Goal: Contribute content: Contribute content

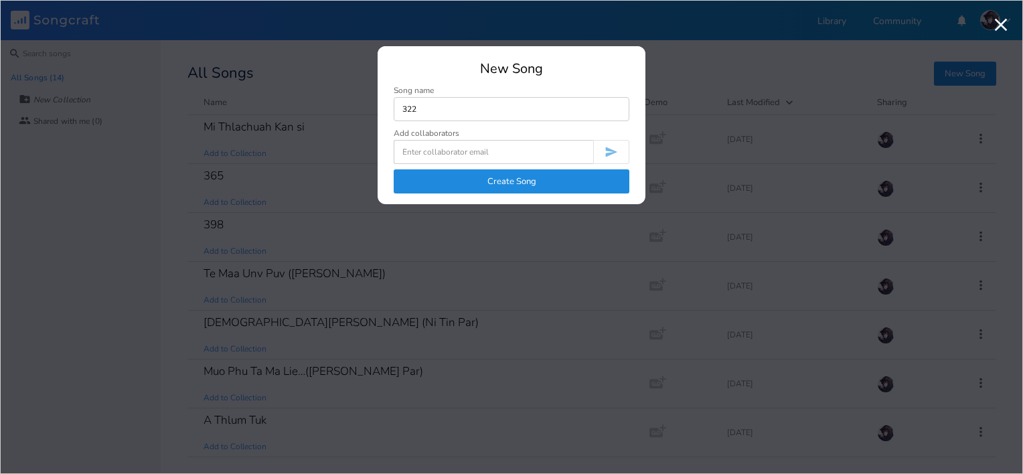
type input "322"
click at [516, 181] on button "Create Song" at bounding box center [512, 181] width 236 height 24
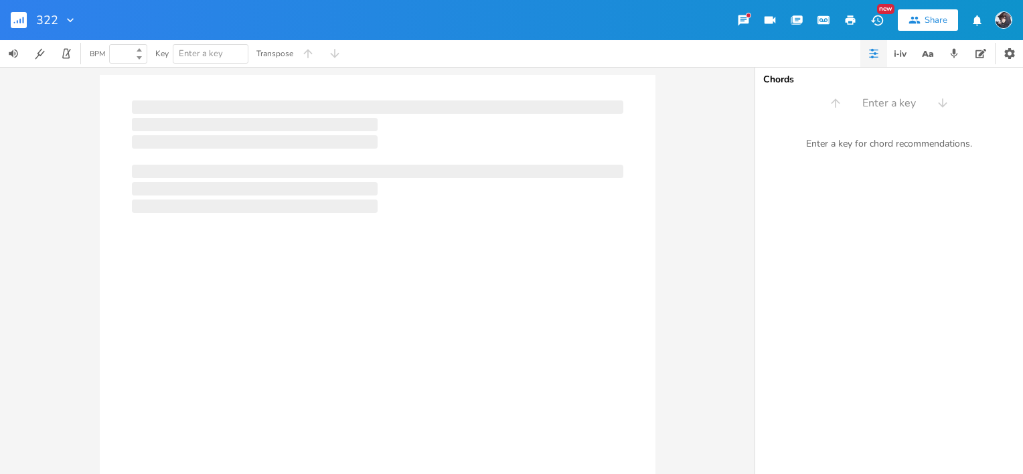
type input "100"
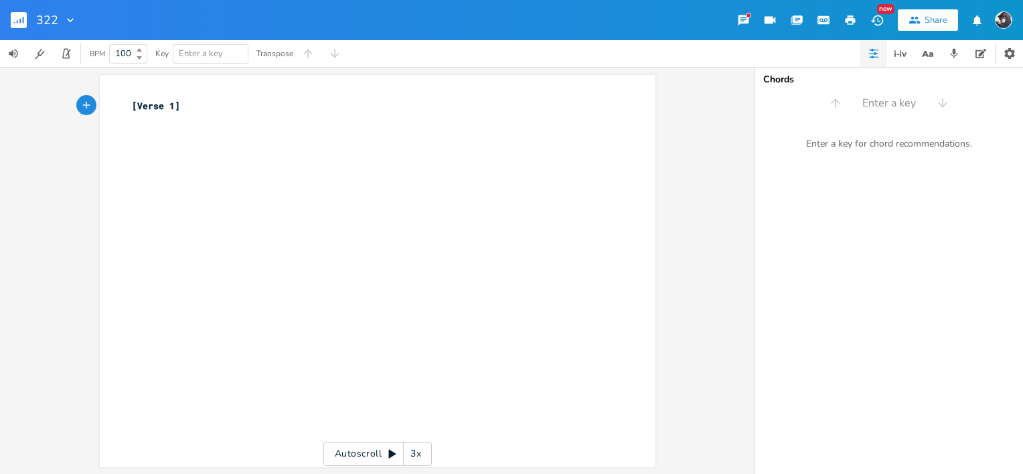
click at [200, 110] on pre "[Verse 1]" at bounding box center [371, 106] width 484 height 14
type textarea "[Verse 1]"
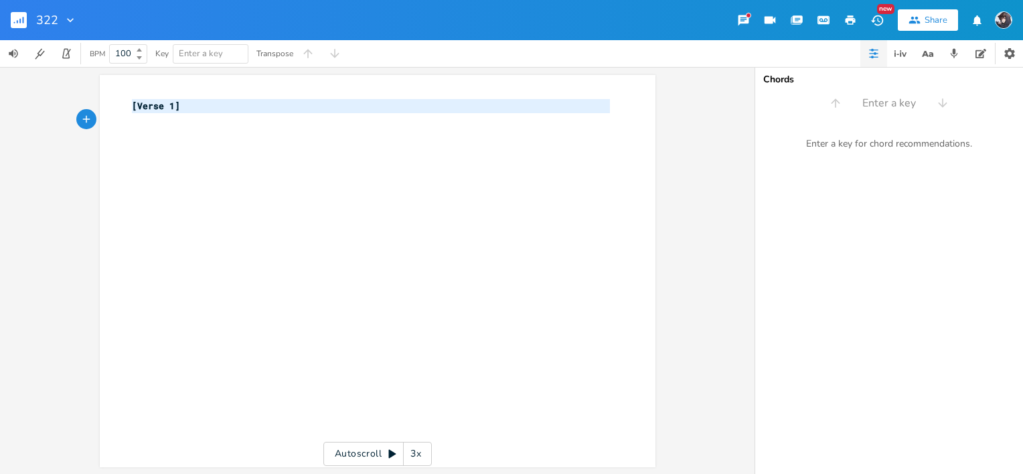
click at [200, 110] on pre "[Verse 1]" at bounding box center [371, 106] width 484 height 14
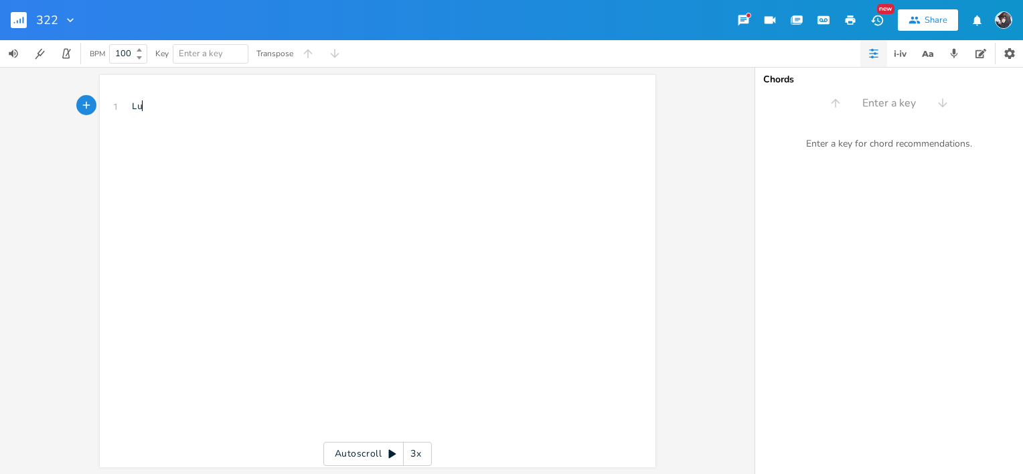
scroll to position [0, 19]
type textarea "Lung Tlin"
type textarea "322"
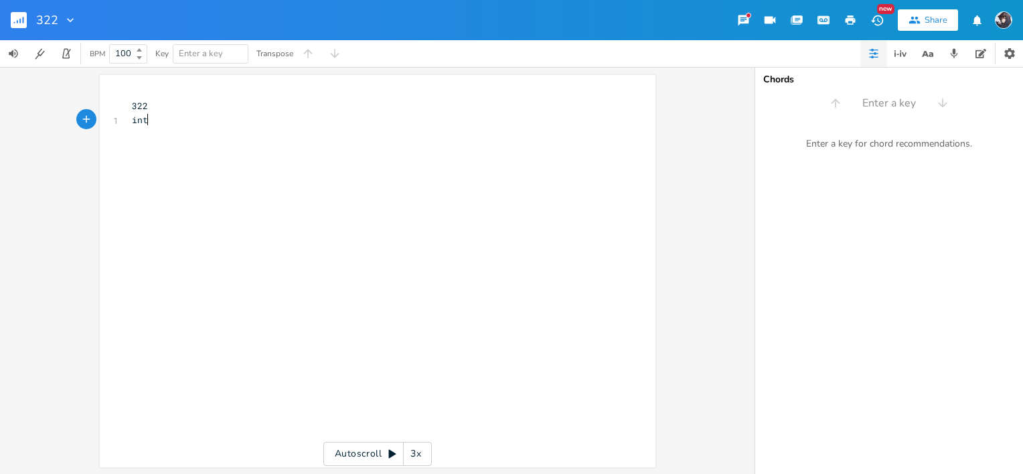
type textarea "intro"
type textarea "{!"
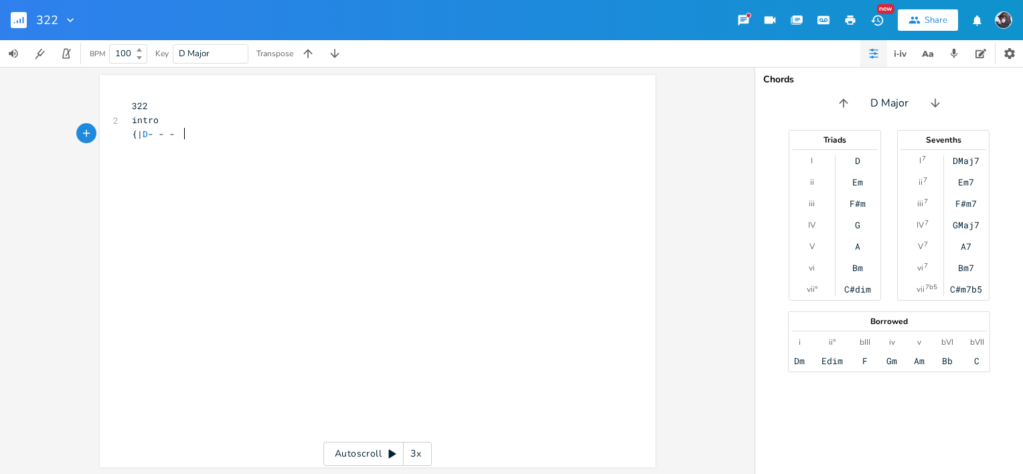
scroll to position [0, 31]
type textarea "| D - - - | D-"
type textarea "- - - | A - - - | A ="
type textarea "- +"
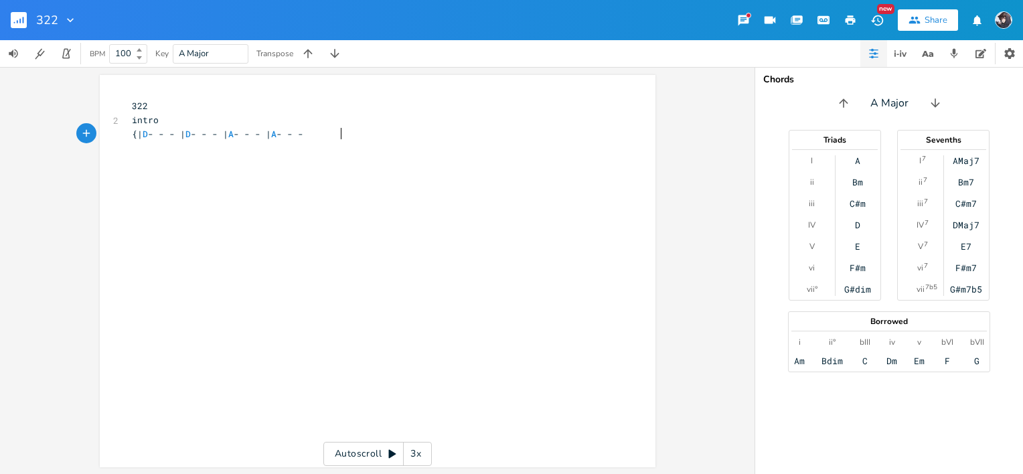
scroll to position [0, 17]
type textarea "- - - |"
type textarea "|"
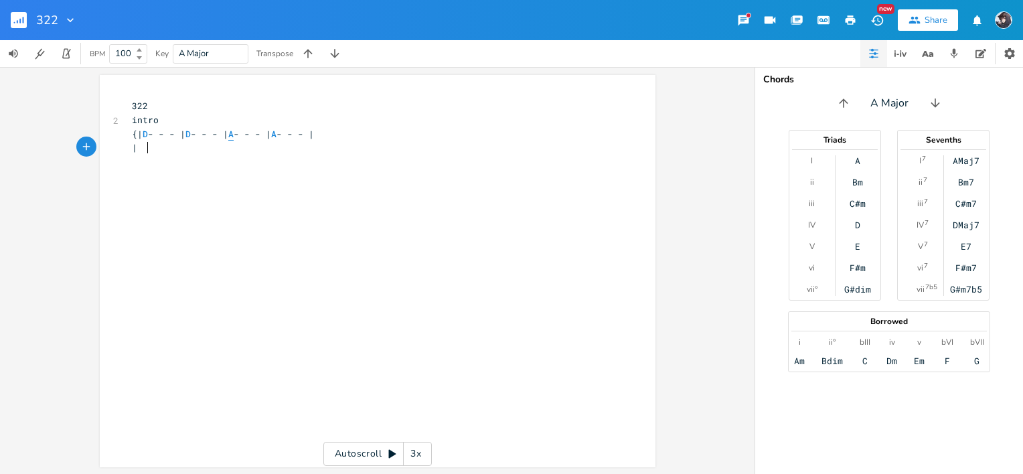
click at [234, 135] on span "A" at bounding box center [230, 134] width 5 height 13
type textarea "Bm"
click at [311, 134] on span "{| D - - - | D - - - | Bm - - - | A - - - |" at bounding box center [226, 134] width 188 height 12
type textarea "Bm"
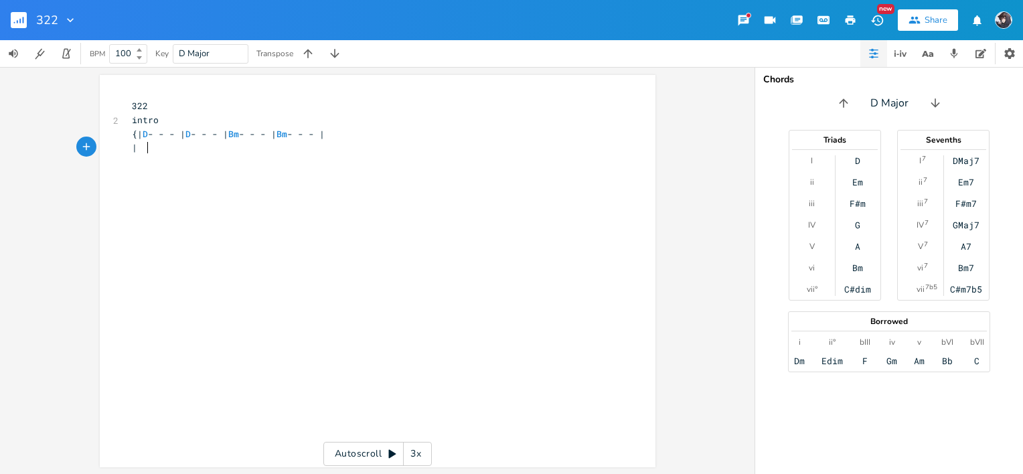
click at [244, 149] on pre "|" at bounding box center [371, 148] width 484 height 14
type textarea "A - - - | A -"
type textarea "- - - | D - - - | D - - - |}"
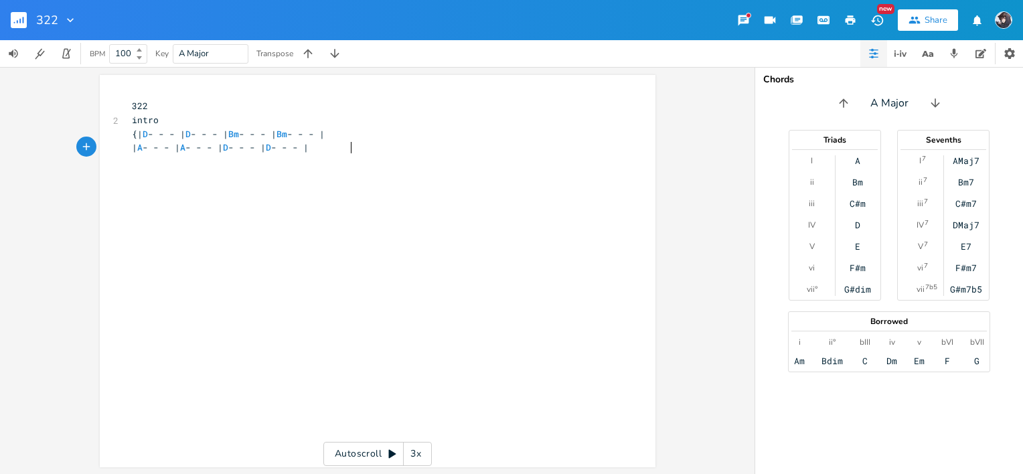
scroll to position [0, 86]
click at [239, 134] on span "Bm" at bounding box center [233, 134] width 11 height 13
click at [279, 152] on icon "Close" at bounding box center [278, 150] width 9 height 9
click at [239, 135] on span "Bm" at bounding box center [233, 134] width 11 height 13
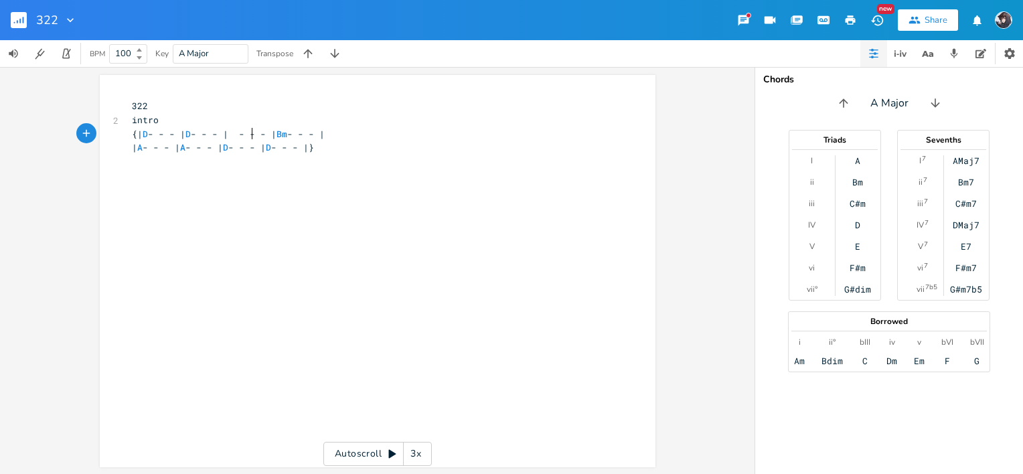
type textarea "D"
click at [411, 168] on div "x 322 2 intro {| D - - - | D - - - | D - - - | Bm - - - | | A - - - | A - - - |…" at bounding box center [387, 283] width 517 height 375
type textarea "V"
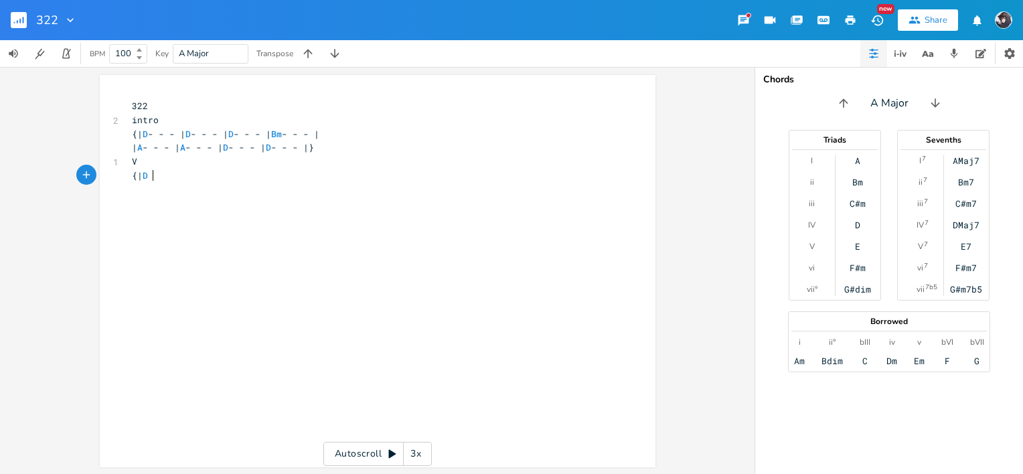
type textarea "{| D-"
type textarea "- - - | D - - - | D - - - | D - - - |"
type textarea "| A - - - | A - - -+"
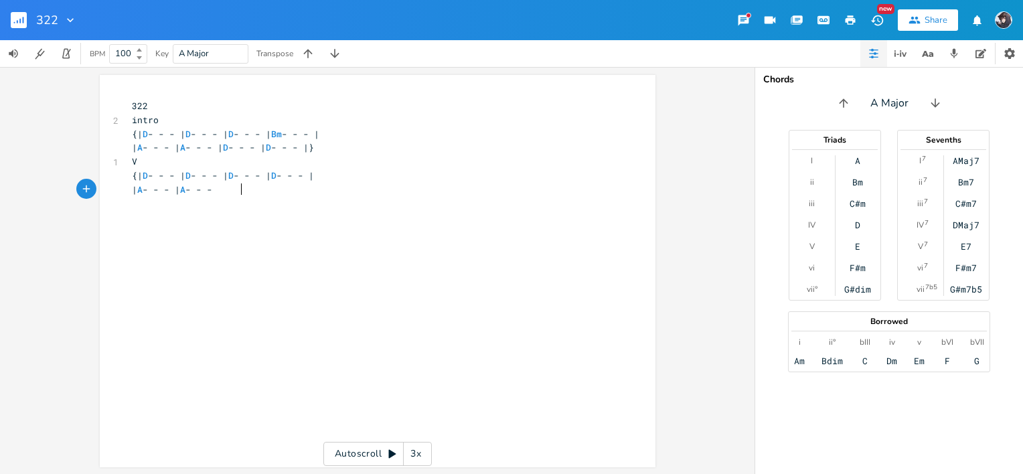
scroll to position [0, 5]
type textarea "- | D - - - | A+"
type textarea "D - - - |"
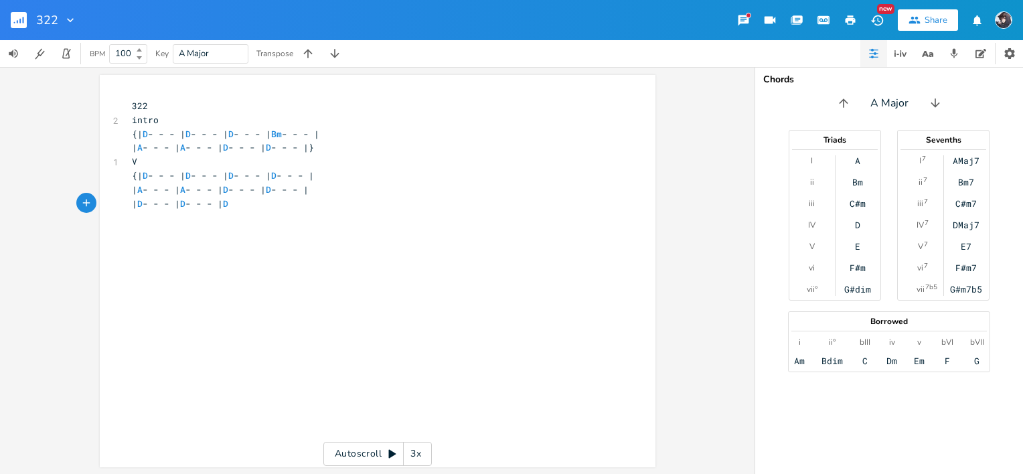
type textarea "| D - - - | D - - - | D -"
type textarea "- -"
type textarea "- - - | D - - - |"
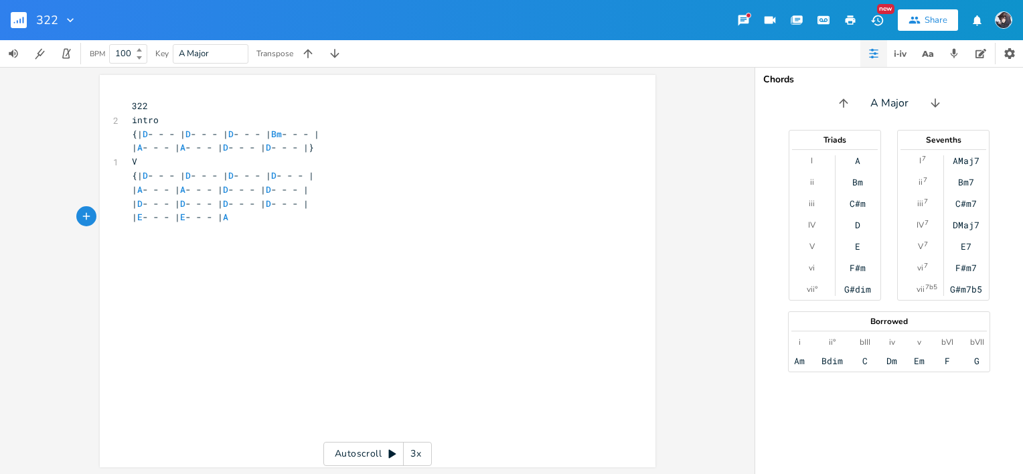
type textarea "| E - - - | E - - - | A"
type textarea "- - - | A - --"
type textarea "- |}"
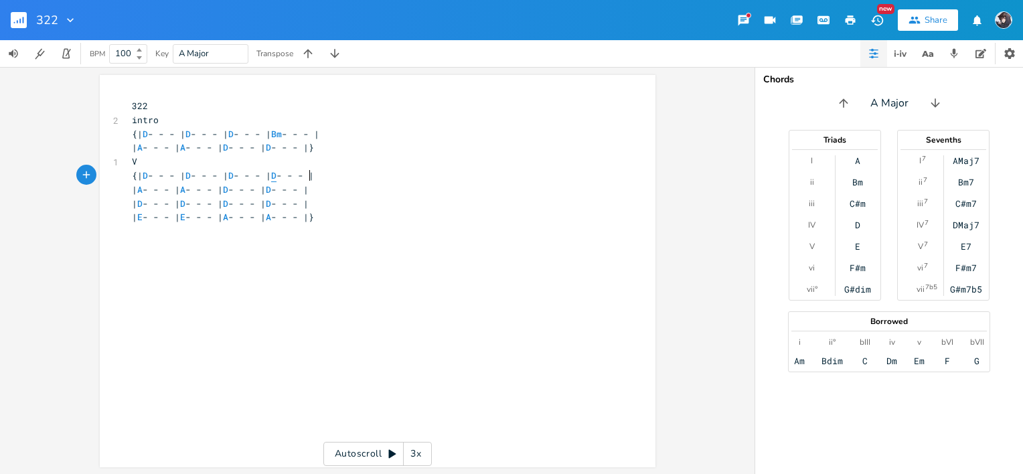
click at [277, 175] on span "D" at bounding box center [273, 175] width 5 height 13
type textarea "Bm"
click at [402, 218] on pre "| E - - - | E - - - | A - - - | A - - - |}" at bounding box center [371, 217] width 484 height 14
click at [305, 204] on span "| D - - - | D - - - | D - - - | D - - - |" at bounding box center [220, 204] width 177 height 12
type textarea "Bm"
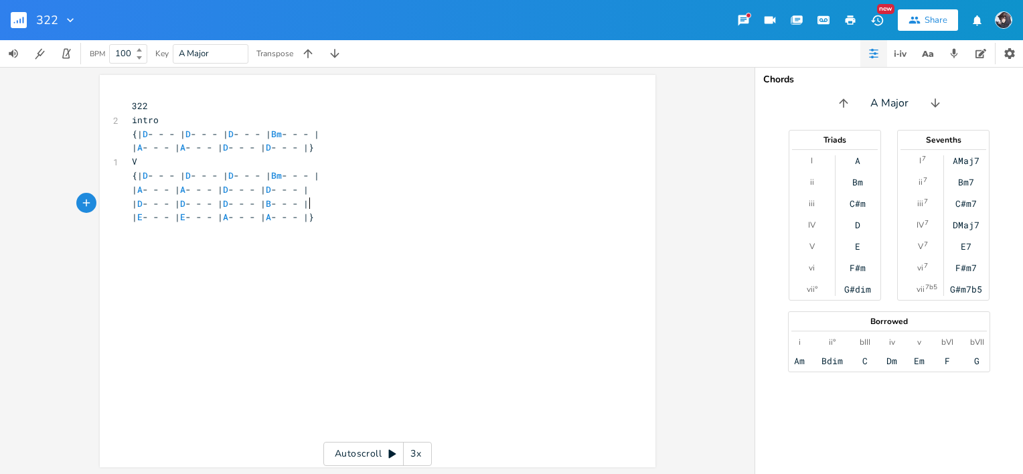
scroll to position [0, 15]
click at [435, 238] on div "x 322 2 intro {| D - - - | D - - - | D - - - | Bm - - - | | A - - - | A - - - |…" at bounding box center [387, 283] width 517 height 375
type textarea "cho"
type textarea "{| D - - -"
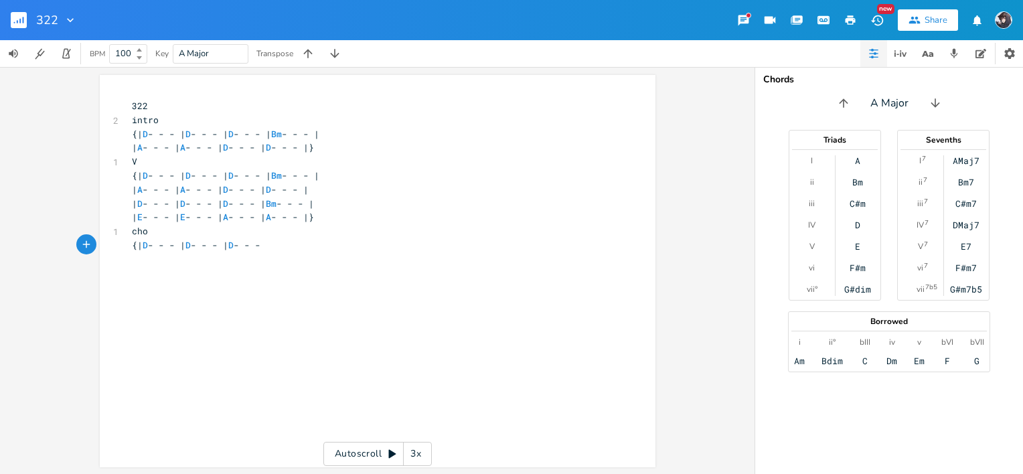
scroll to position [0, 69]
type textarea "- | D - - - | D - - - | Bm - - - |"
type textarea "|"
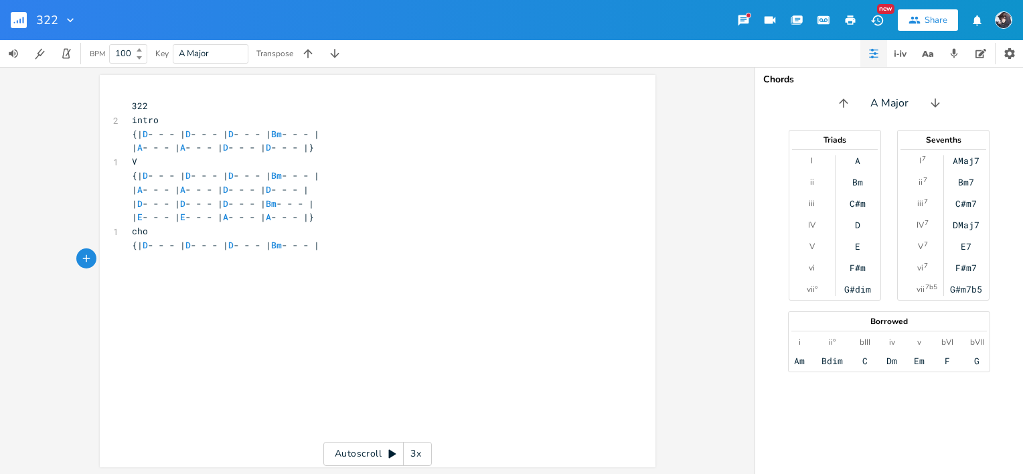
type textarea "|"
type textarea "| D- -"
type textarea "- - - | E - - - | A - - - | A - - - |"
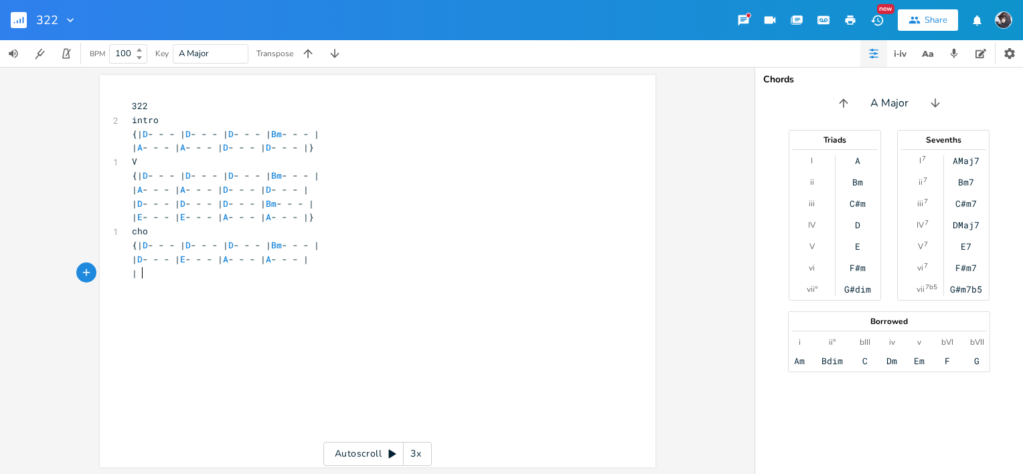
scroll to position [0, 3]
type textarea "| D -"
type textarea "- - - | D - - - | D - - -"
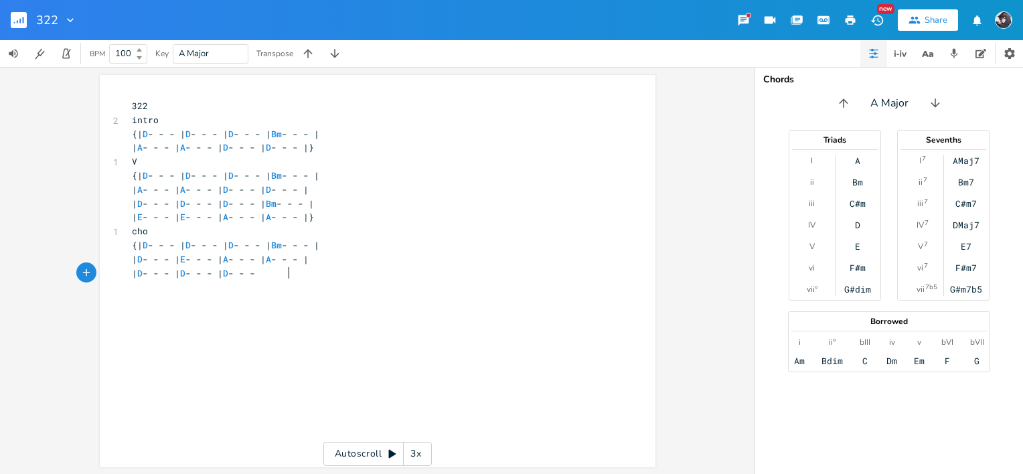
click at [201, 256] on span "| D - - - | E - - - | A - - - | A - - - |" at bounding box center [220, 259] width 177 height 12
type textarea "D"
click at [219, 258] on span "| D - - - | D - - - | A - - - | A - - - |" at bounding box center [220, 259] width 177 height 12
type textarea "E"
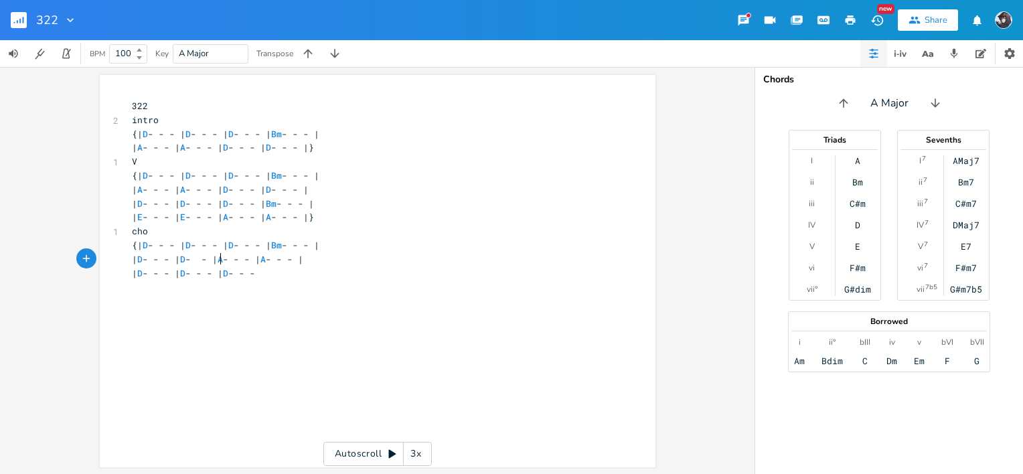
scroll to position [0, 5]
click at [344, 311] on div "x 322 2 intro {| D - - - | D - - - | D - - - | Bm - - - | | A - - - | A - - - |…" at bounding box center [387, 283] width 517 height 375
type textarea "| GG -"
type textarea "- - - |"
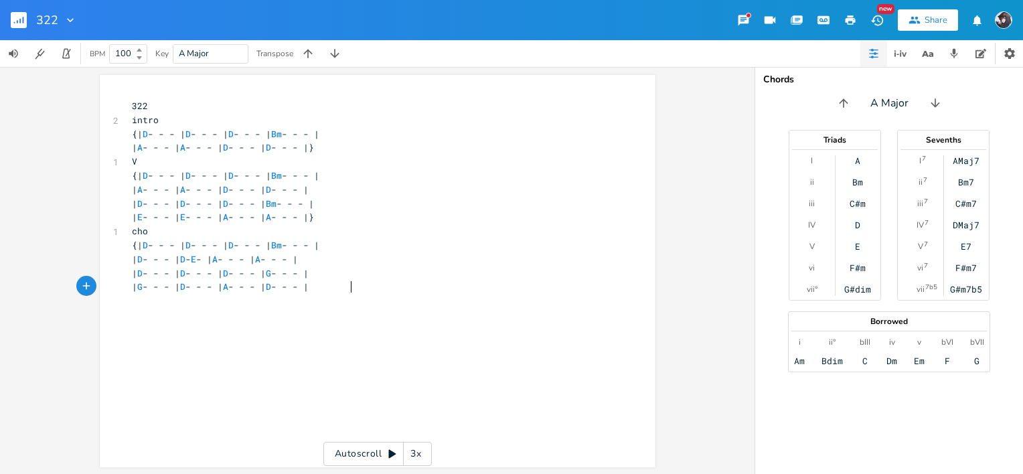
scroll to position [0, 131]
type textarea "| G - - - | D - - - | A - - - | D - - - |}"
click at [16, 19] on rect "button" at bounding box center [19, 20] width 16 height 16
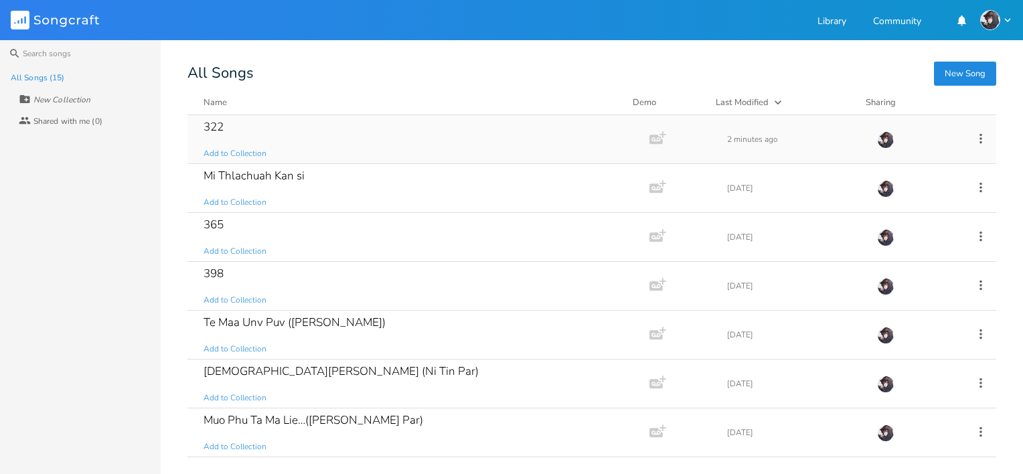
click at [656, 133] on icon "Add Demo" at bounding box center [658, 137] width 17 height 17
click at [653, 139] on icon "button" at bounding box center [654, 140] width 2 height 2
click at [946, 77] on button "New Song" at bounding box center [965, 74] width 62 height 24
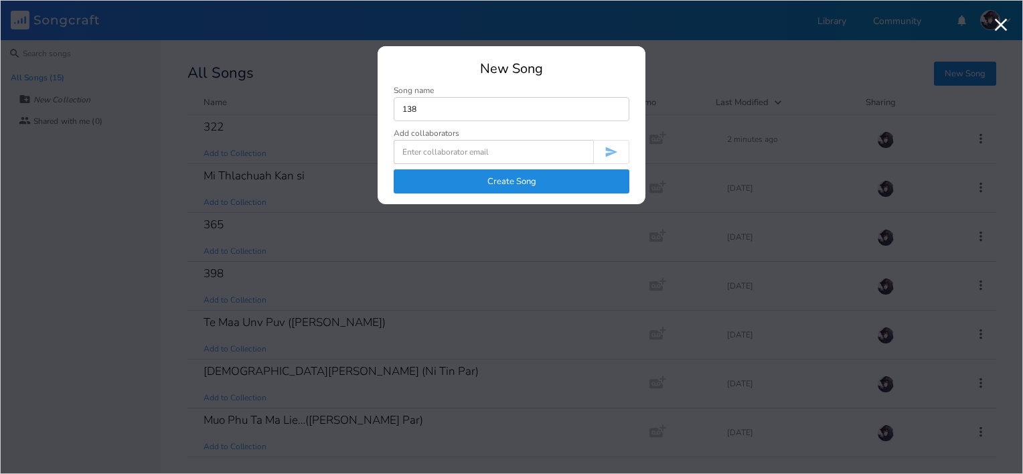
type input "138"
click at [506, 179] on button "Create Song" at bounding box center [512, 181] width 236 height 24
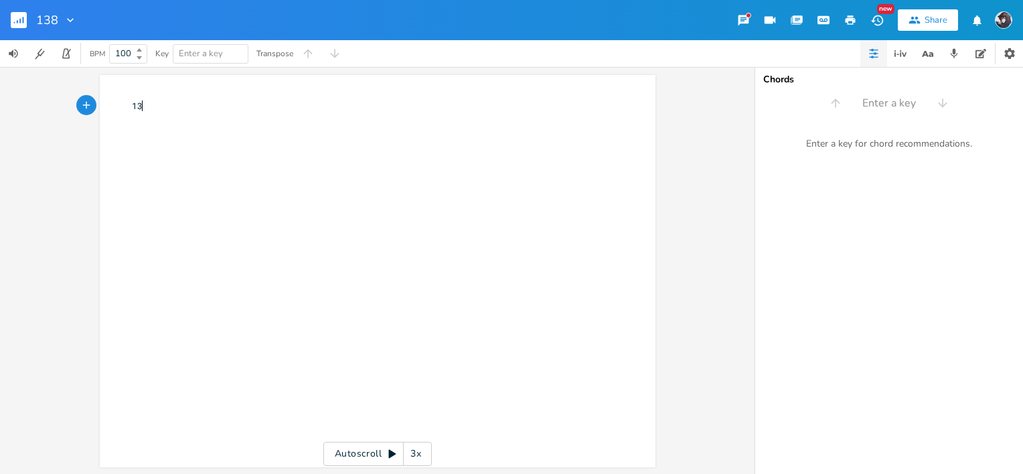
type textarea "138"
type textarea "intro"
type textarea "{| 3"
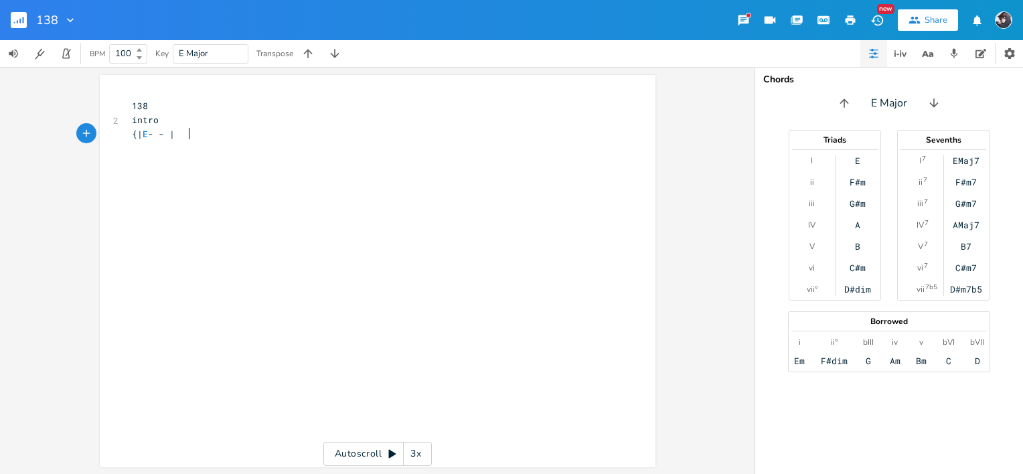
scroll to position [0, 23]
type textarea "E - - | B - - | E \ \"
type textarea "- - -"
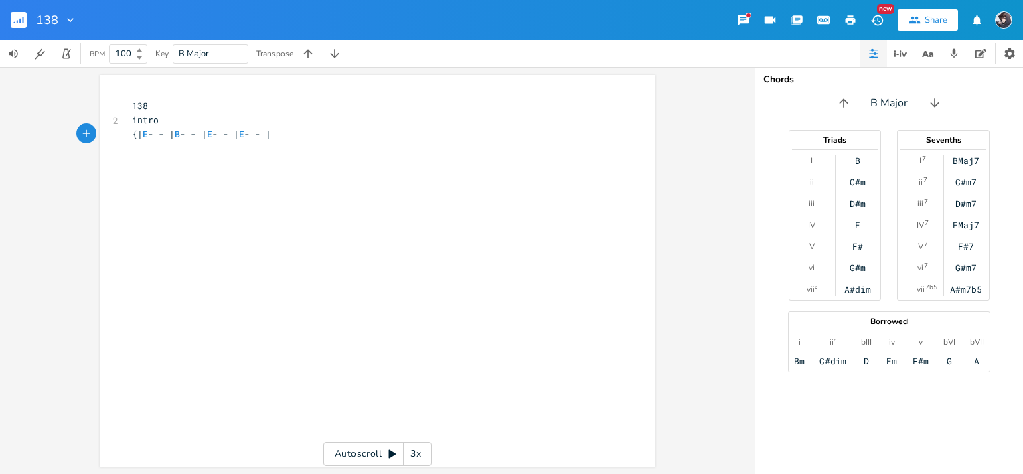
type textarea "| E - - |)"
type textarea "v"
type textarea "{| E - - | E-"
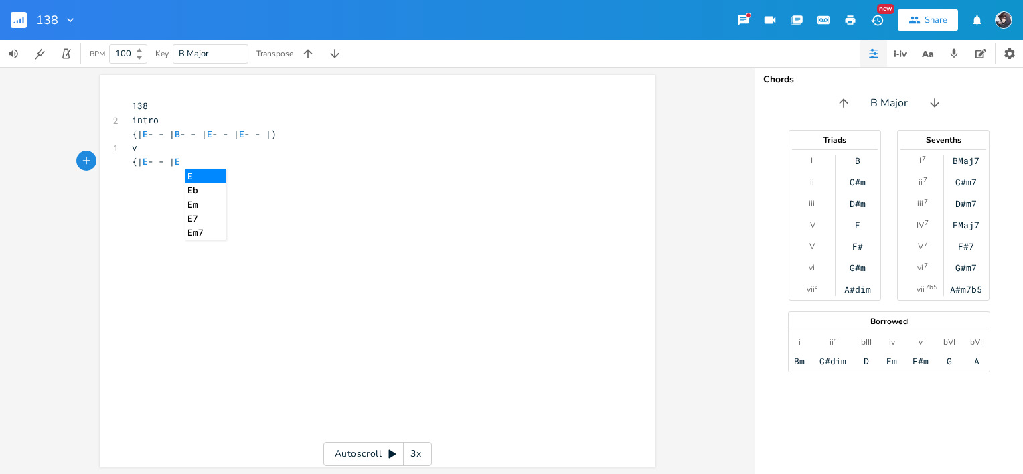
scroll to position [0, 40]
type textarea "- -"
type textarea "| A - - | A - - |"
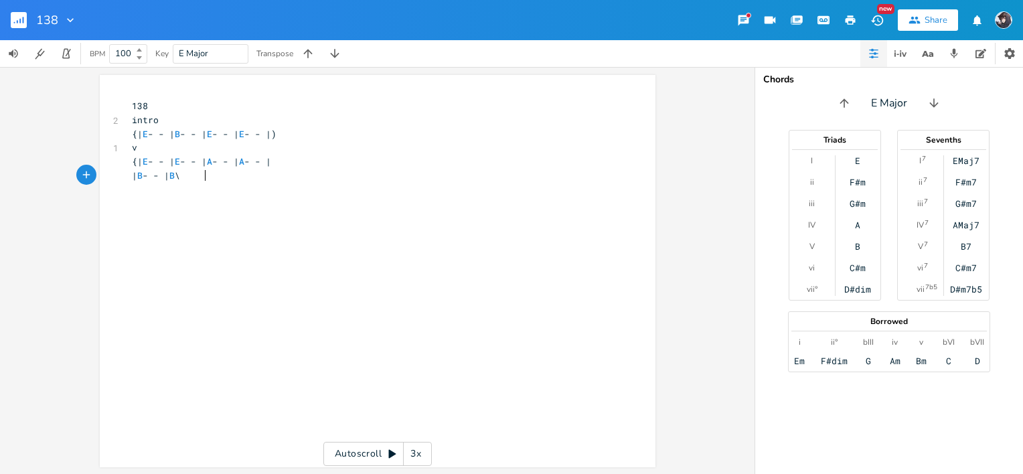
type textarea "| B - - | B \"
type textarea "- - | E - - ?+"
type textarea "| B - - |"
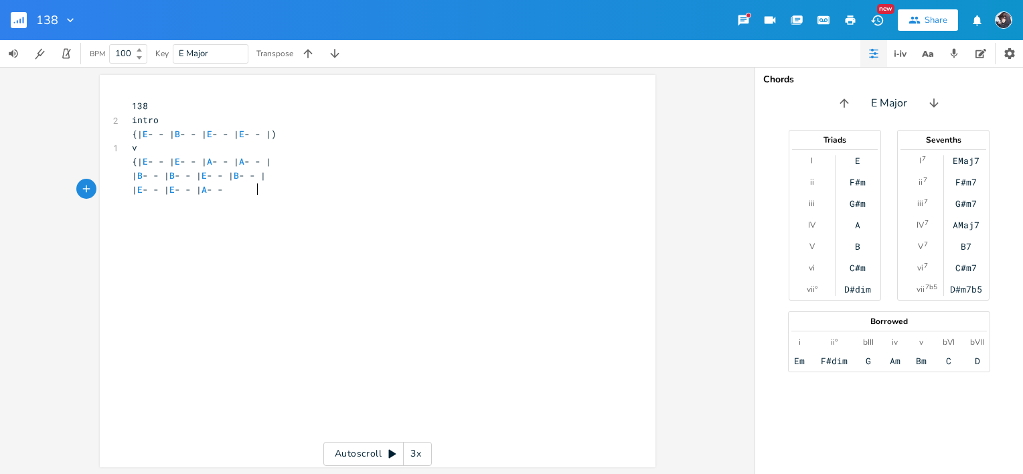
scroll to position [0, 73]
type textarea "| E - - | E - - | A - - | A - - |"
type textarea "| B - - | B \"
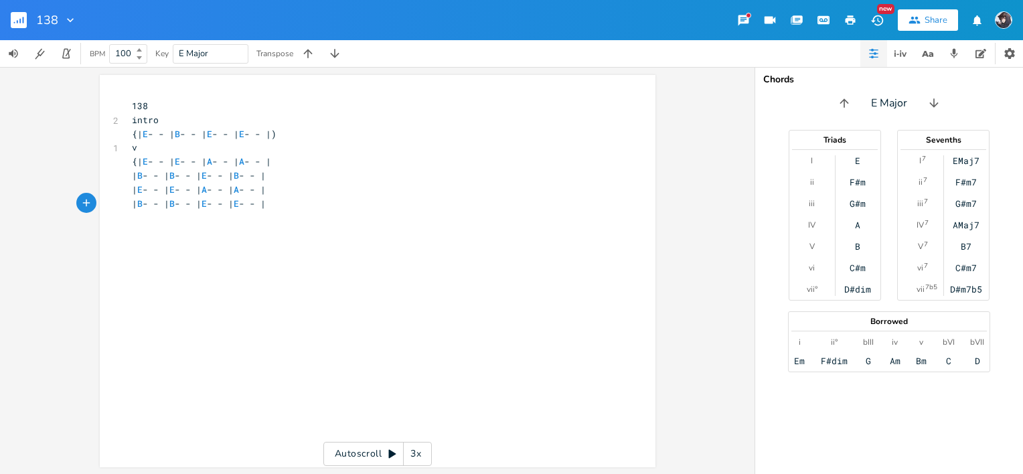
type textarea "- - | E - - | E - - |}"
type textarea "cho"
type textarea "{| B-"
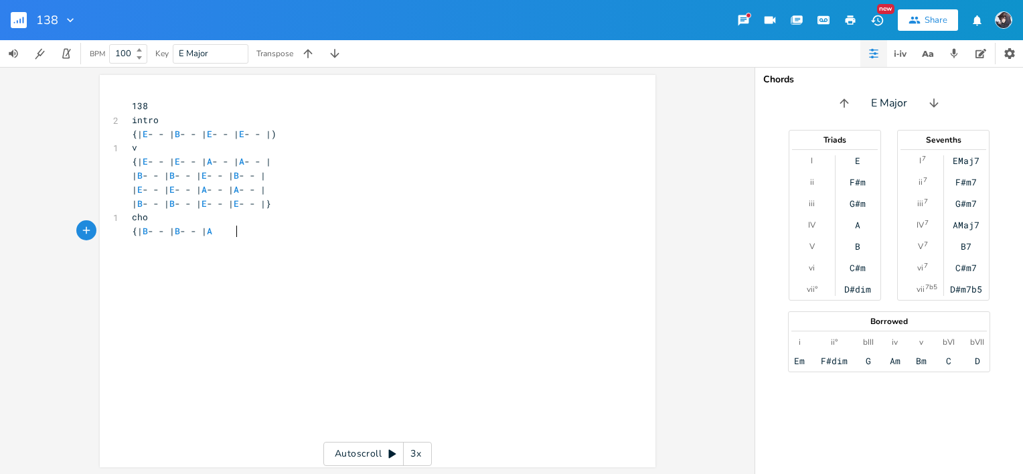
type textarea "- - | B - - | A"
type textarea "E- -"
type textarea "- - } +"
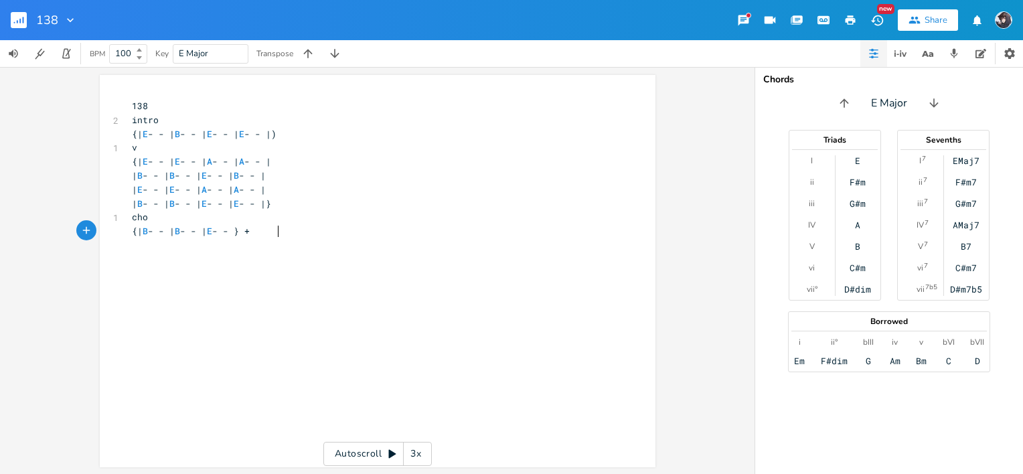
scroll to position [0, 24]
type textarea "| E - - |"
type textarea "| A - -"
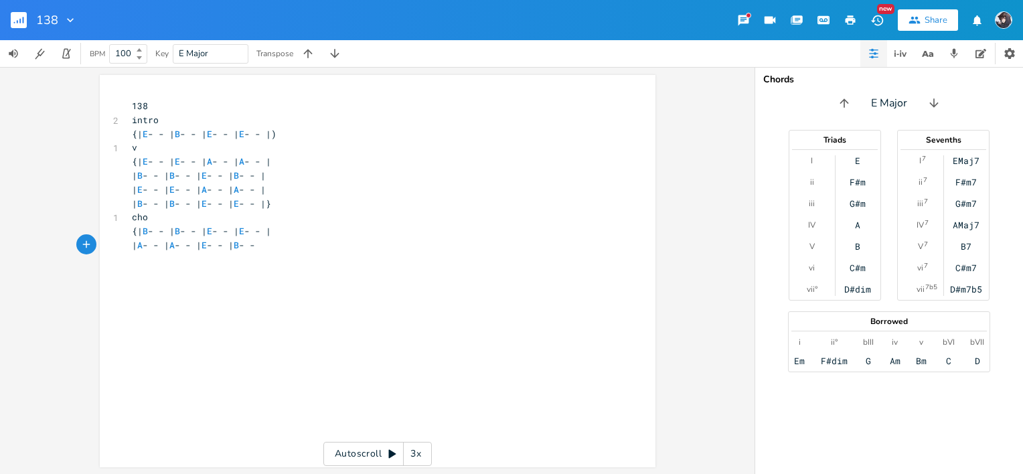
type textarea "- - | A - - | E - - | B - - |"
type textarea "| E - - | E - - | A - - -+"
type textarea "| A - - |"
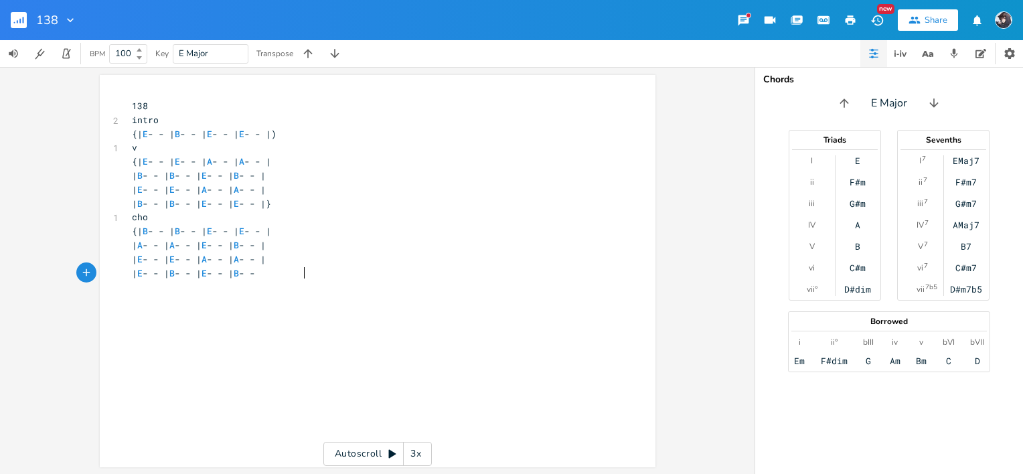
scroll to position [0, 100]
type textarea "| E - - | B - - | E - - | B - - |}"
type textarea "E- -"
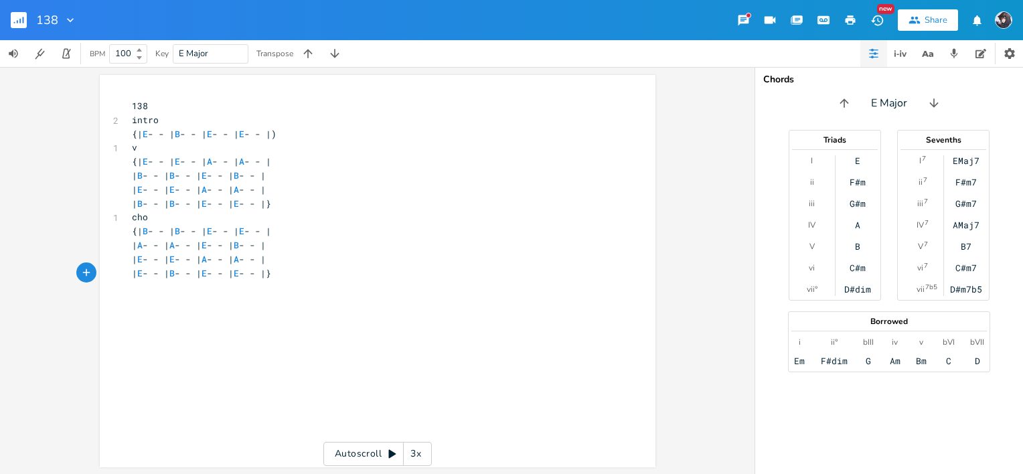
type textarea "- - |}"
click at [23, 21] on icon "button" at bounding box center [23, 20] width 1 height 7
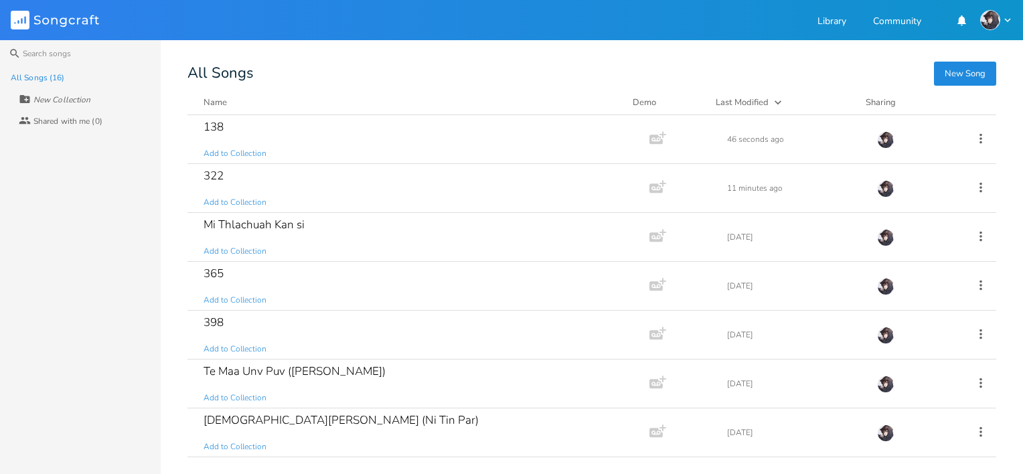
click at [954, 79] on button "New Song" at bounding box center [965, 74] width 62 height 24
click at [954, 72] on button "New Song" at bounding box center [965, 74] width 62 height 24
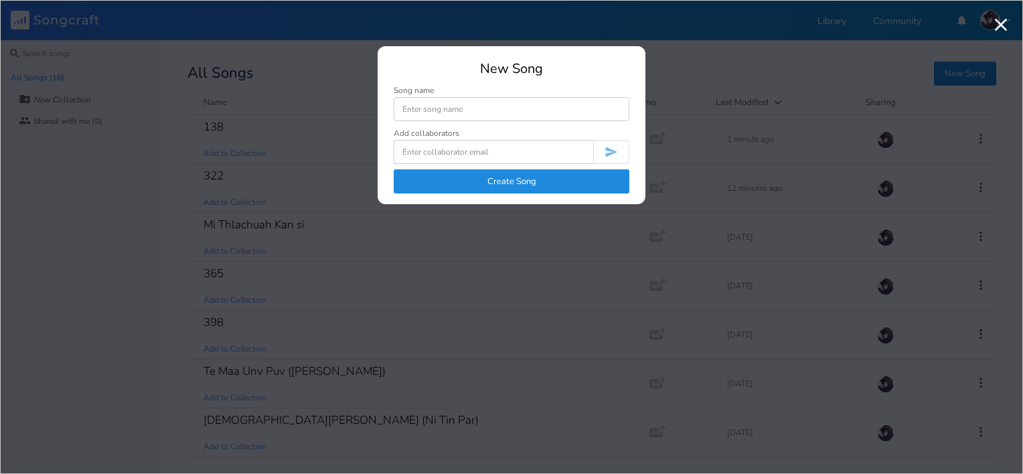
click at [554, 102] on input at bounding box center [512, 109] width 236 height 24
type input "[PERSON_NAME] Tein"
click at [573, 183] on button "Create Song" at bounding box center [512, 181] width 236 height 24
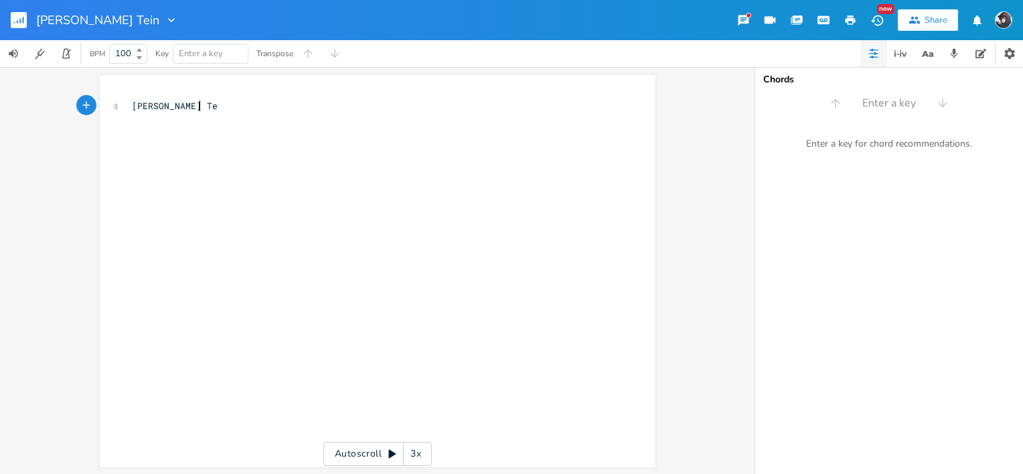
type textarea "[PERSON_NAME] Tein"
type textarea "ka s==="
type textarea "[PERSON_NAME] [DEMOGRAPHIC_DATA]"
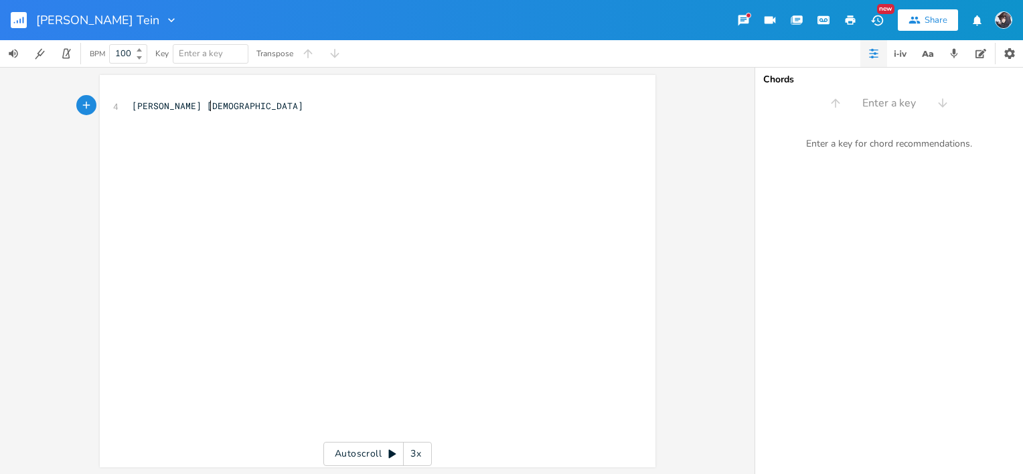
scroll to position [0, 71]
type textarea "{|"
click at [257, 114] on pre "{|" at bounding box center [371, 120] width 484 height 14
click at [254, 106] on pre "[PERSON_NAME] [DEMOGRAPHIC_DATA]" at bounding box center [371, 106] width 484 height 14
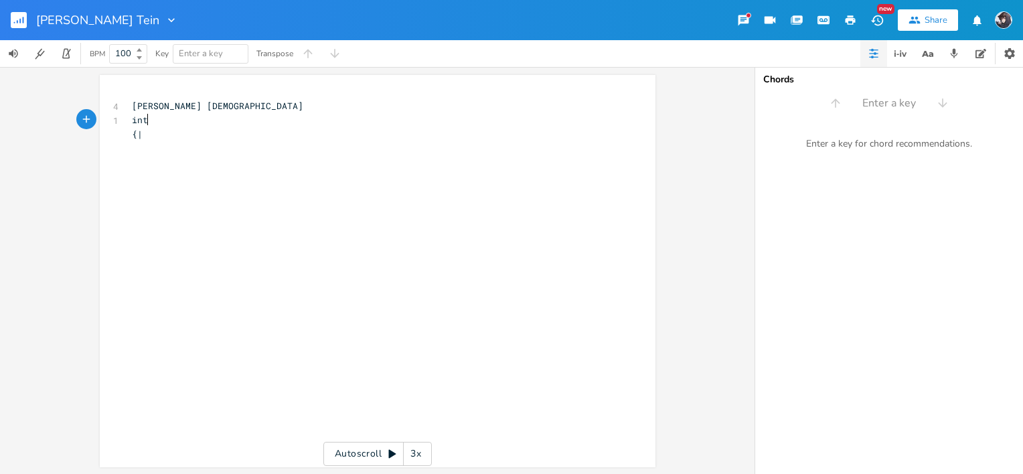
type textarea "intro"
click at [246, 131] on pre "{|" at bounding box center [371, 134] width 484 height 14
click at [157, 121] on pre "intro" at bounding box center [371, 120] width 484 height 14
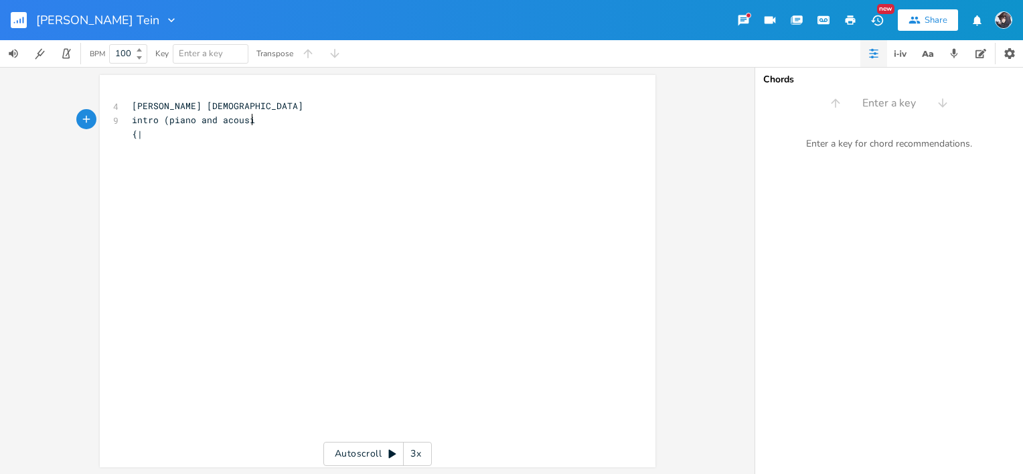
type textarea "(piano and acousit"
type textarea "tics"
type textarea "stic only)"
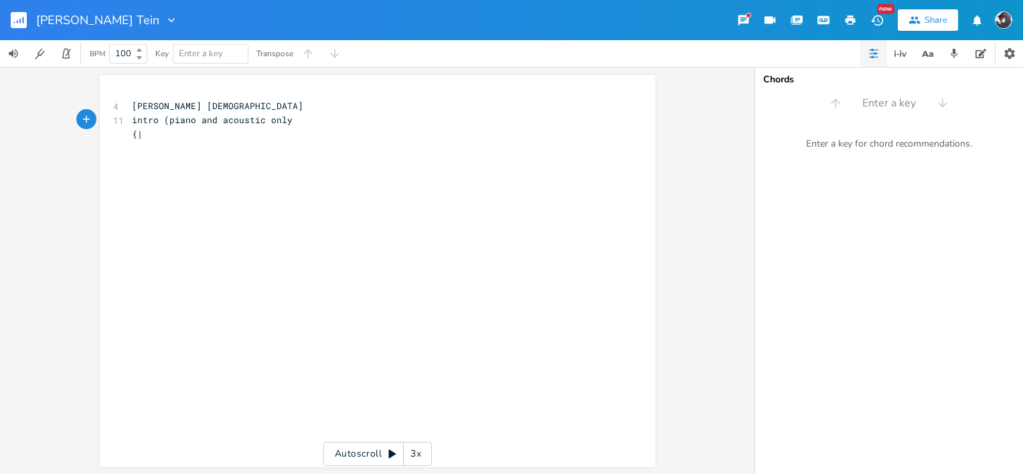
scroll to position [0, 35]
click at [175, 121] on span "intro (piano and acoustic only)" at bounding box center [215, 120] width 166 height 12
type textarea "piano"
click at [198, 118] on div "button" at bounding box center [204, 107] width 21 height 21
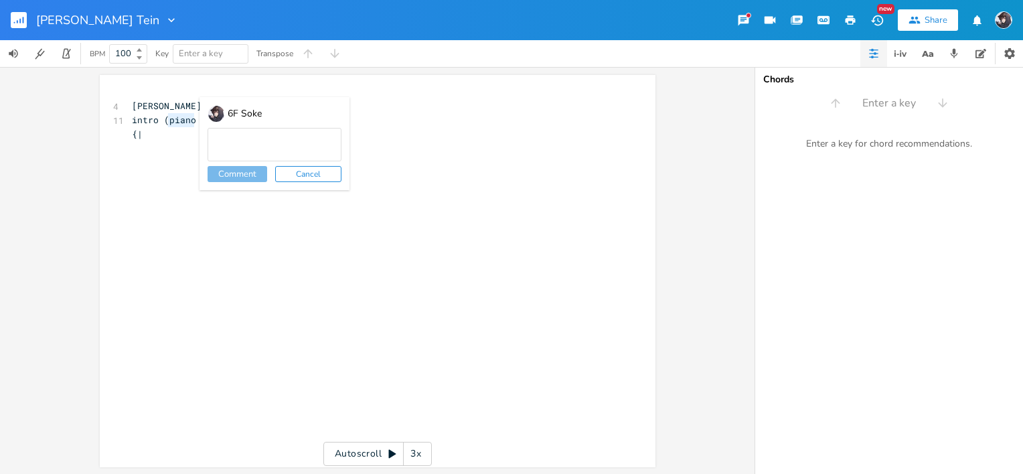
click at [299, 174] on button "Cancel" at bounding box center [308, 174] width 66 height 16
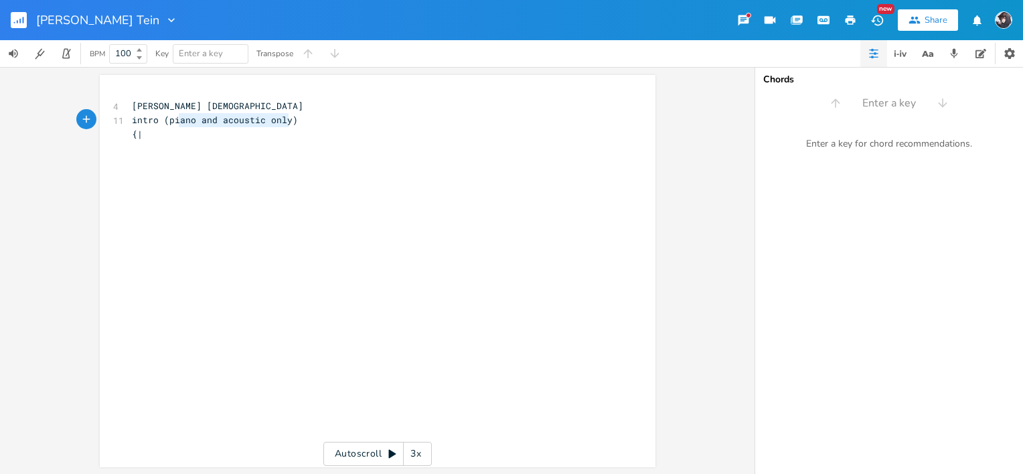
type textarea "piano and acoustic only"
drag, startPoint x: 283, startPoint y: 121, endPoint x: 163, endPoint y: 117, distance: 119.9
click at [163, 117] on span "intro (piano and acoustic only)" at bounding box center [215, 120] width 166 height 12
click at [243, 126] on pre "intro (piano and acoustic only)" at bounding box center [371, 120] width 484 height 14
click at [244, 125] on span "intro (piano and acoustic only)" at bounding box center [215, 120] width 166 height 12
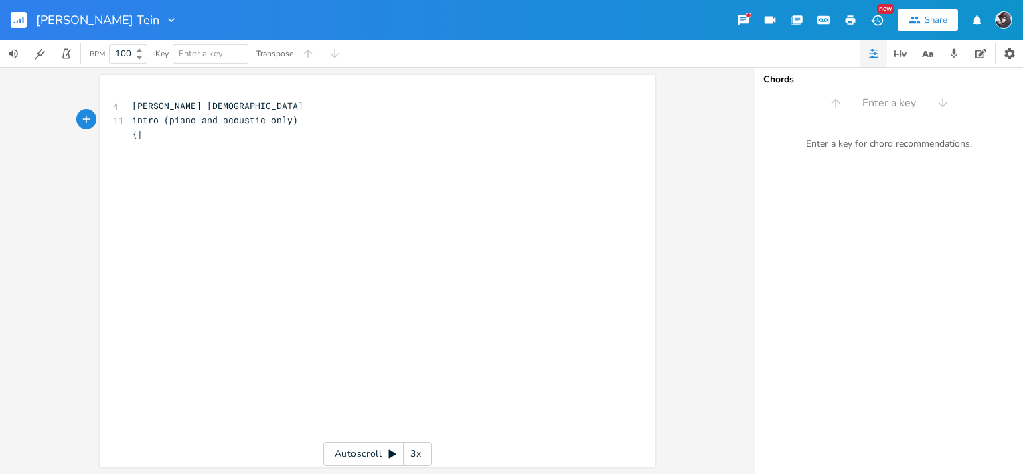
click at [244, 125] on span "intro (piano and acoustic only)" at bounding box center [215, 120] width 166 height 12
type textarea "intro (piano and acoustic only)"
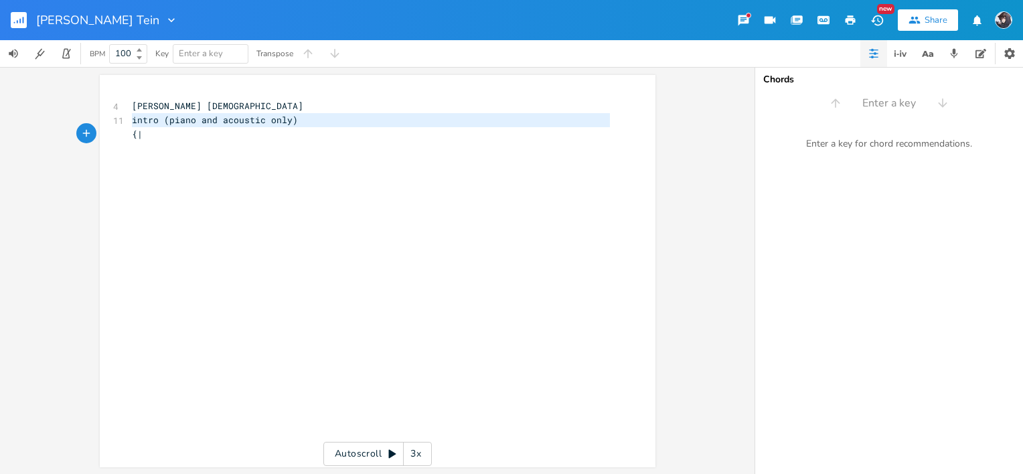
click at [244, 125] on span "intro (piano and acoustic only)" at bounding box center [215, 120] width 166 height 12
click at [241, 121] on span "intro (piano and acoustic only)" at bounding box center [215, 120] width 166 height 12
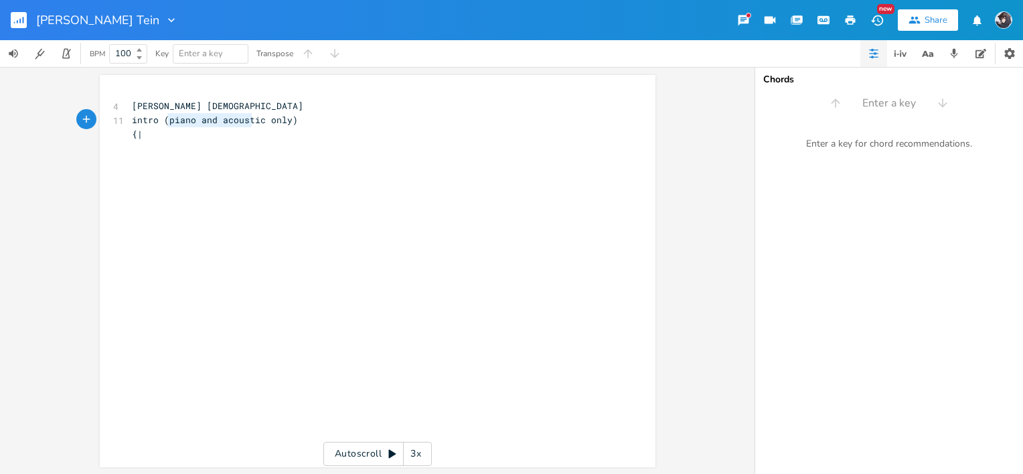
type textarea "piano and acoustic onl"
drag, startPoint x: 163, startPoint y: 121, endPoint x: 277, endPoint y: 115, distance: 114.0
click at [277, 115] on span "intro (piano and acoustic only)" at bounding box center [215, 120] width 166 height 12
click at [926, 54] on icon "button" at bounding box center [924, 54] width 7 height 6
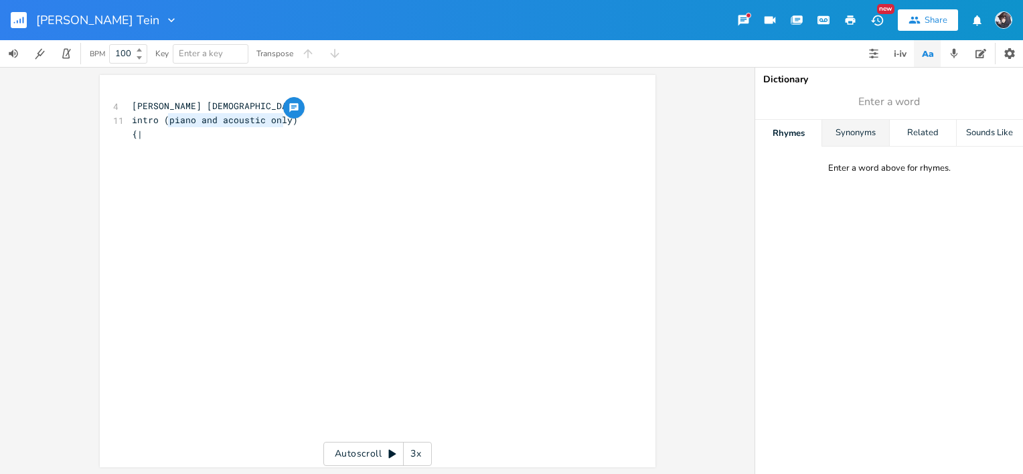
click at [871, 129] on div "Synonyms" at bounding box center [855, 133] width 66 height 27
click at [930, 129] on div "Related" at bounding box center [923, 133] width 66 height 27
click at [930, 54] on icon "button" at bounding box center [931, 54] width 5 height 5
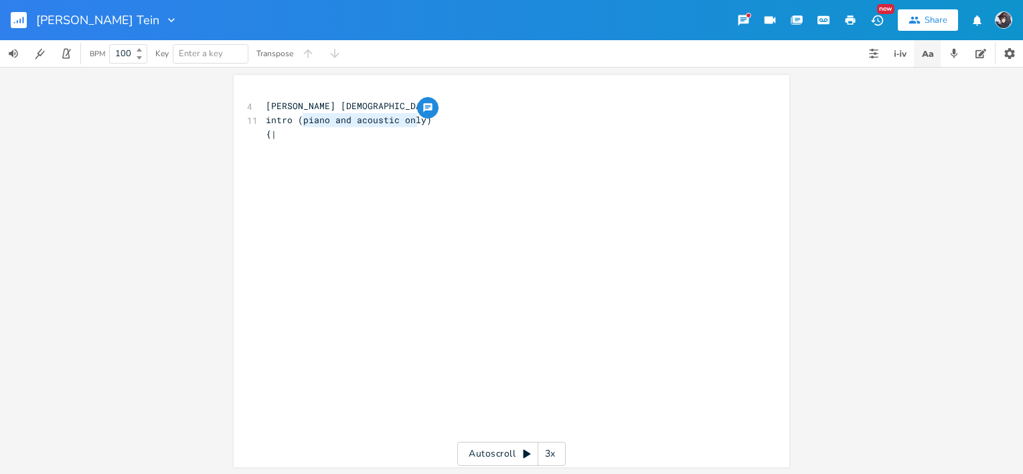
click at [935, 53] on button "button" at bounding box center [927, 53] width 27 height 27
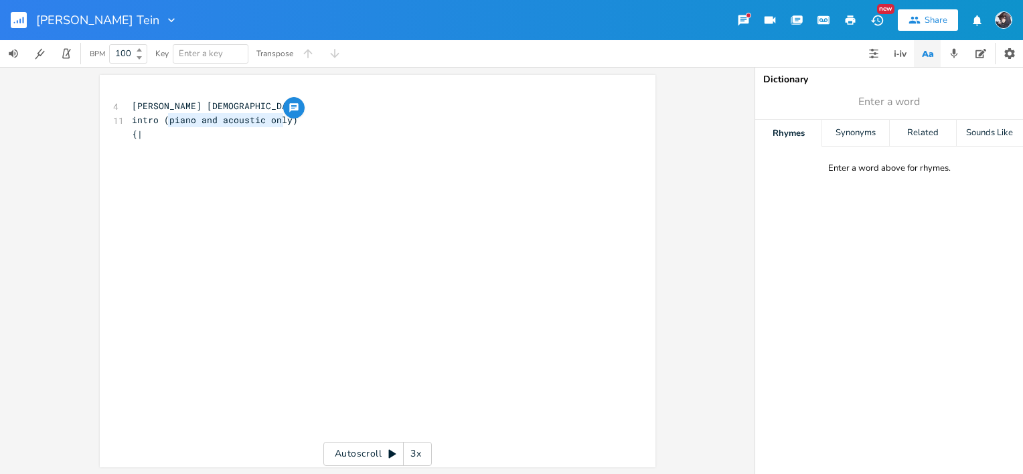
click at [935, 53] on button "button" at bounding box center [927, 53] width 27 height 27
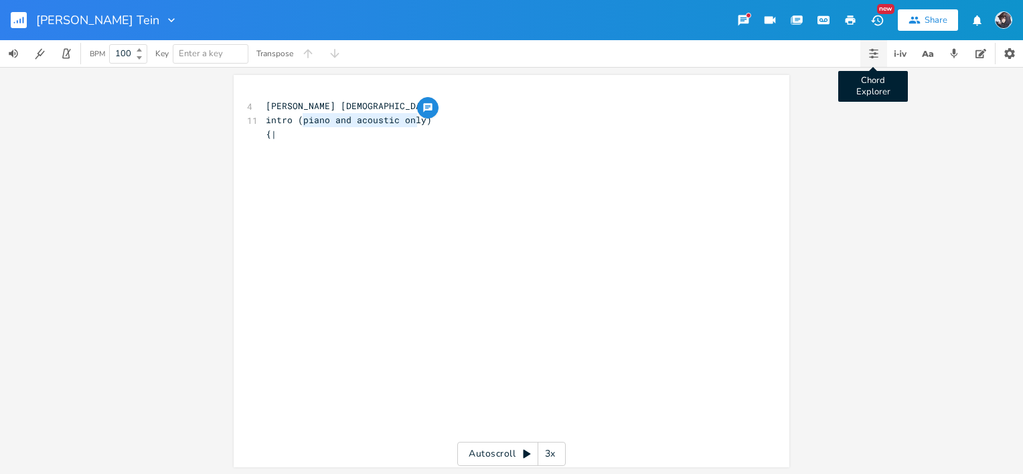
click at [882, 60] on button "Chord Explorer" at bounding box center [874, 53] width 27 height 27
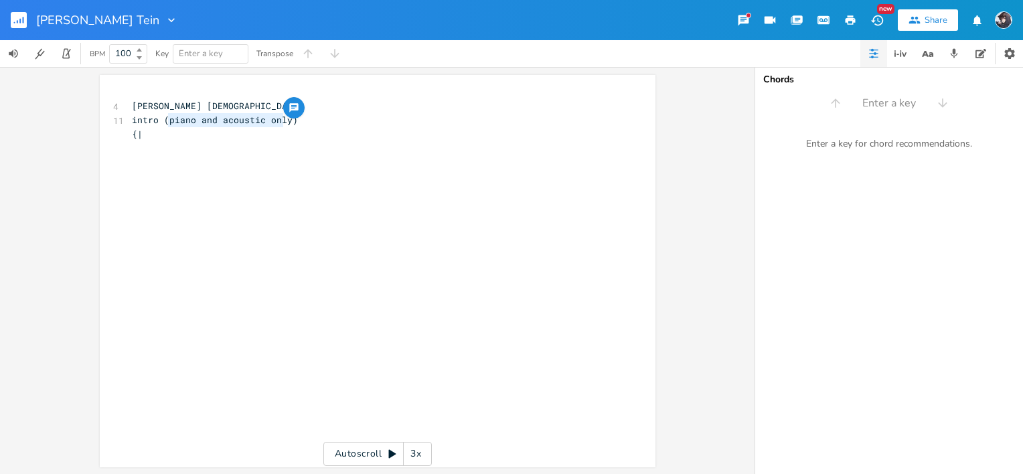
click at [870, 56] on icon "button" at bounding box center [874, 53] width 11 height 11
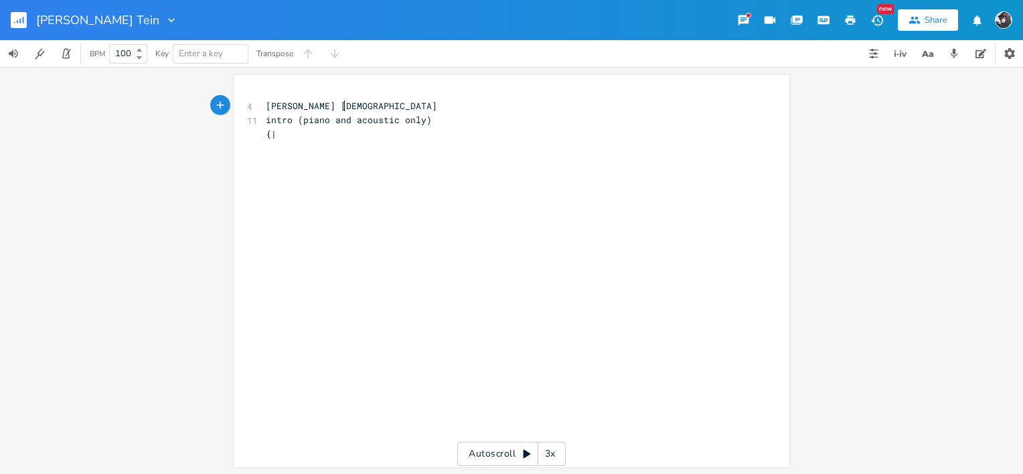
click at [510, 113] on pre "intro (piano and acoustic only)" at bounding box center [505, 120] width 484 height 14
click at [504, 122] on pre "intro (piano and acoustic only)" at bounding box center [505, 120] width 484 height 14
click at [383, 137] on pre "{|" at bounding box center [505, 134] width 484 height 14
type textarea "F - Bb - | C - Dm - | Bb - - - | C - - - |}"
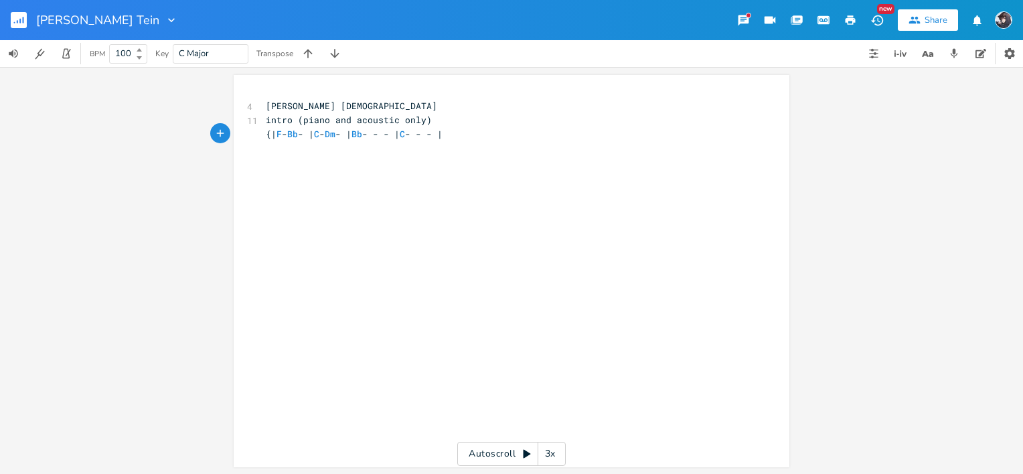
scroll to position [0, 147]
type textarea "v"
type textarea "{| F - C - | Bb - F - | Bb - -F"
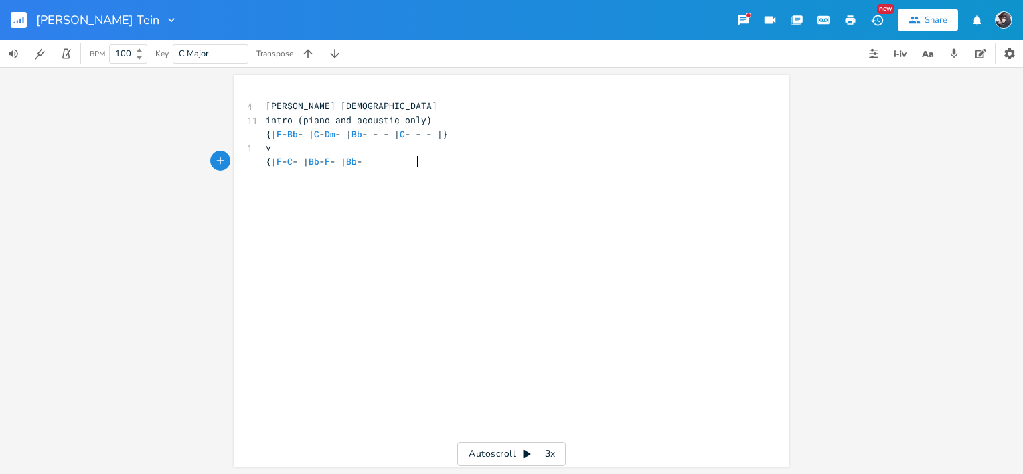
type textarea "f"
type textarea "F - | Gm C"
type textarea "- C - }"
type textarea "|"
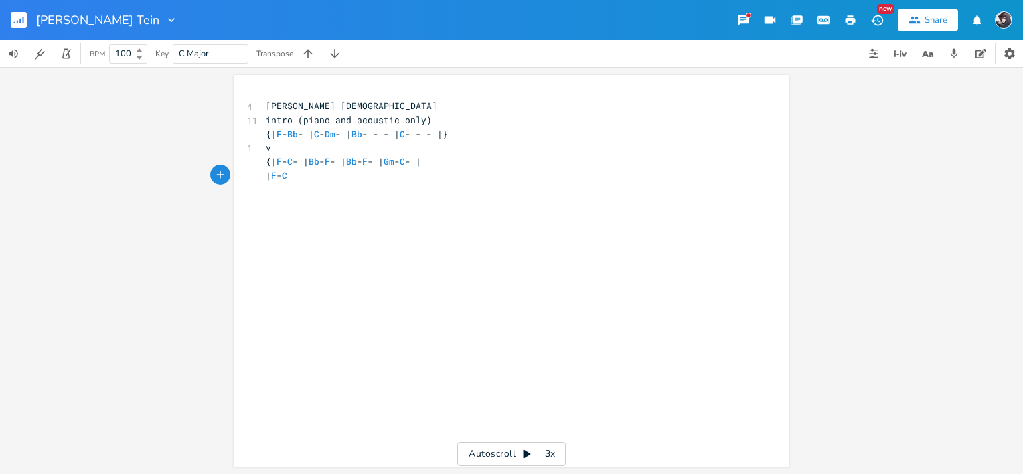
scroll to position [0, 27]
type textarea "| F - C | Bb"
type textarea "-"
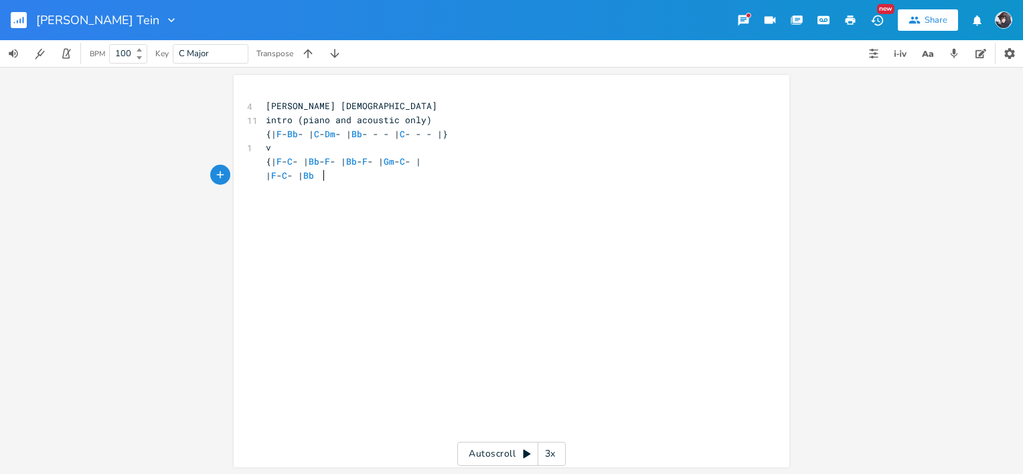
click at [439, 171] on pre "| F - C - | Bb" at bounding box center [505, 176] width 484 height 14
type textarea "- F _"
type textarea "- | Gm - C - | Bb - F - }"
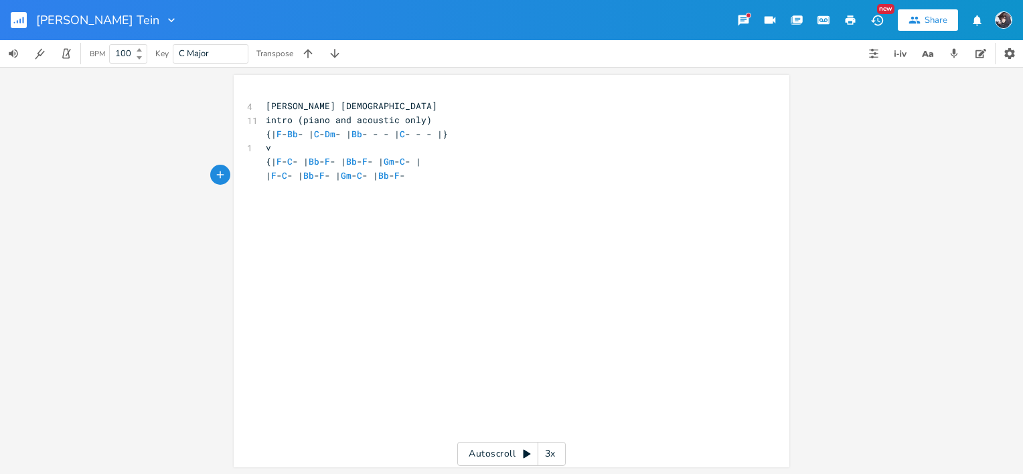
scroll to position [0, 87]
type textarea "|}"
click at [567, 177] on pre "| F - C - | Bb - F - | Gm - C - | Bb - F - |}" at bounding box center [505, 176] width 484 height 14
click at [446, 149] on pre "v" at bounding box center [505, 148] width 484 height 14
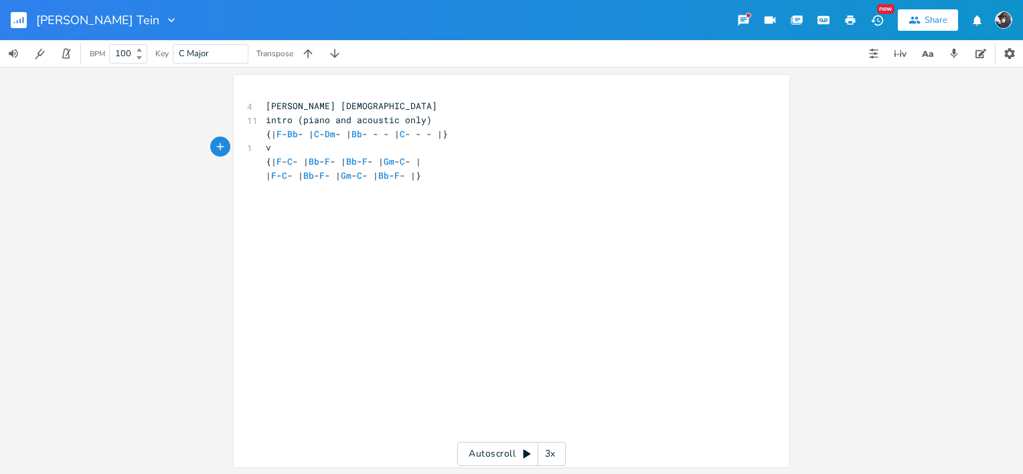
type textarea "1"
click at [557, 177] on pre "| F - C - | Bb - F - | Gm - C - | Bb - F - |}" at bounding box center [505, 176] width 484 height 14
click at [439, 106] on pre "[PERSON_NAME] [DEMOGRAPHIC_DATA]" at bounding box center [505, 106] width 484 height 14
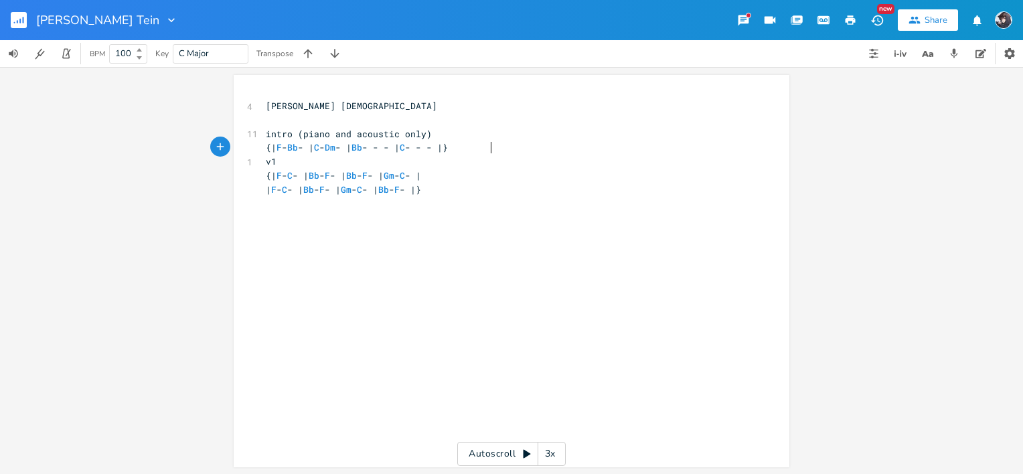
click at [448, 151] on span "{| F - Bb - | C - Dm - | Bb - - - | C - - - |}" at bounding box center [357, 147] width 182 height 12
click at [494, 166] on pre "v1" at bounding box center [505, 162] width 484 height 14
click at [542, 150] on pre "{| F - Bb - | C - Dm - | Bb - - - | C - - - |}" at bounding box center [505, 148] width 484 height 14
click at [583, 188] on pre "{| F - C - | Bb - F - | Bb - F - | Gm - C - |" at bounding box center [505, 190] width 484 height 14
click at [580, 232] on div "x 4 [PERSON_NAME] TEIN ​ 11 intro (piano and acoustic only) {| F - Bb - | C - D…" at bounding box center [521, 283] width 517 height 375
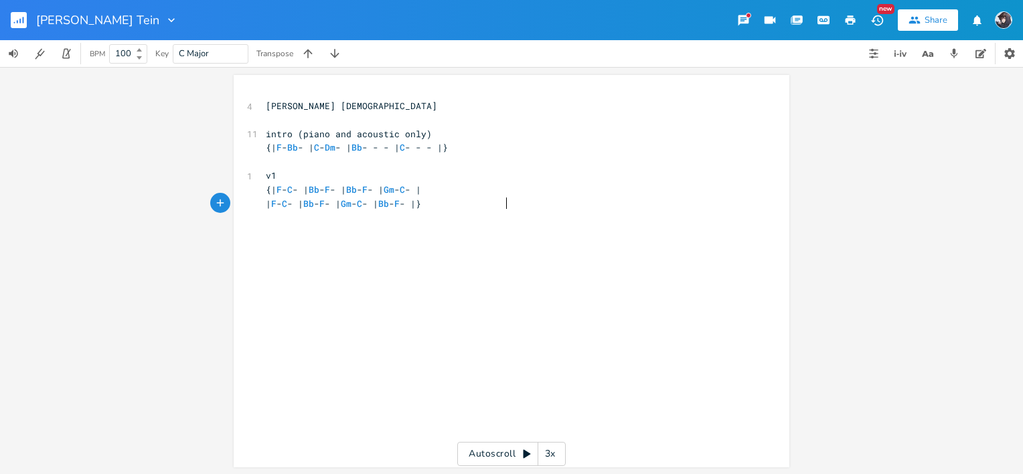
click at [577, 206] on pre "| F - C - | Bb - F - | Gm - C - | Bb - F - |}" at bounding box center [505, 204] width 484 height 14
click at [398, 205] on span "| F - C - | Bb - F - | Gm - C - | Bb - F - |}" at bounding box center [343, 204] width 155 height 12
type textarea "Bb"
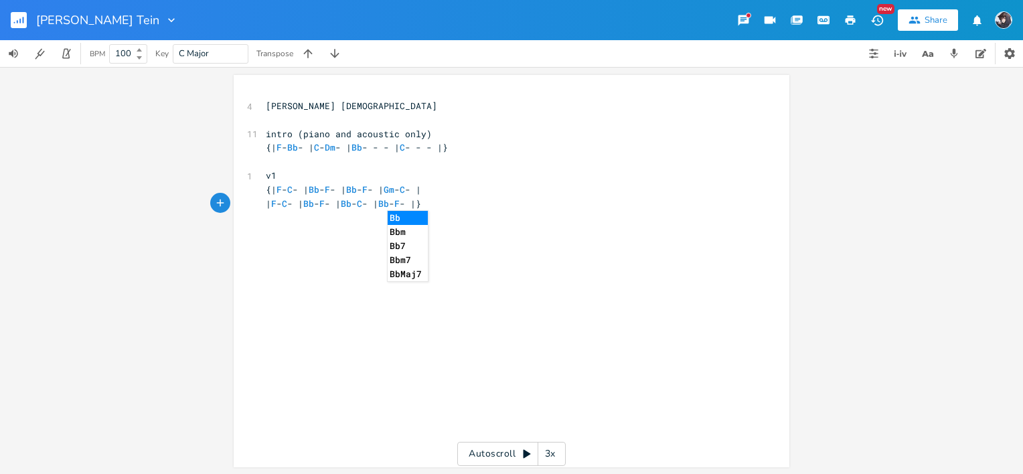
click at [546, 281] on div "x 4 [PERSON_NAME] TEIN ​ 11 intro (piano and acoustic only) {| F - Bb - | C - D…" at bounding box center [521, 283] width 517 height 375
click at [496, 218] on pre at bounding box center [505, 217] width 484 height 14
click at [482, 227] on pre "​" at bounding box center [505, 231] width 484 height 14
click at [429, 173] on pre "v1" at bounding box center [505, 176] width 484 height 14
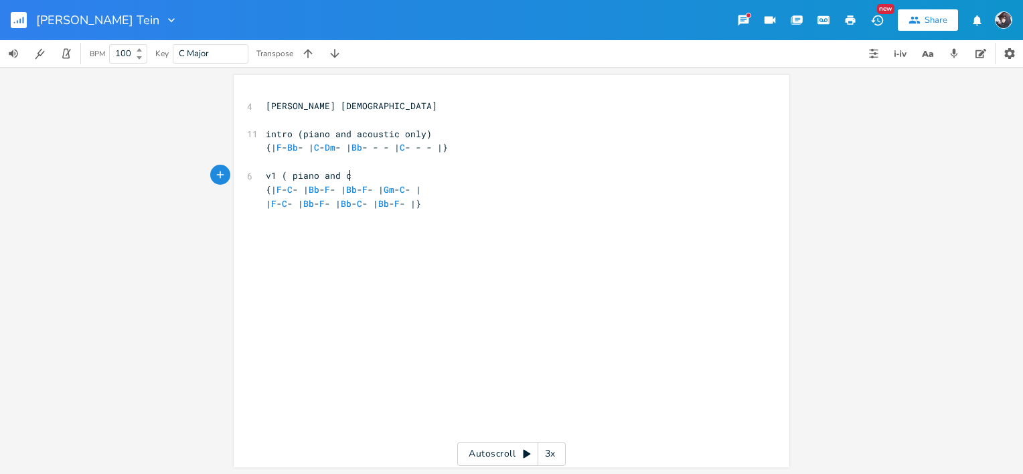
type textarea "( piano and co"
type textarea "acoustic pnly"
type textarea "only)"
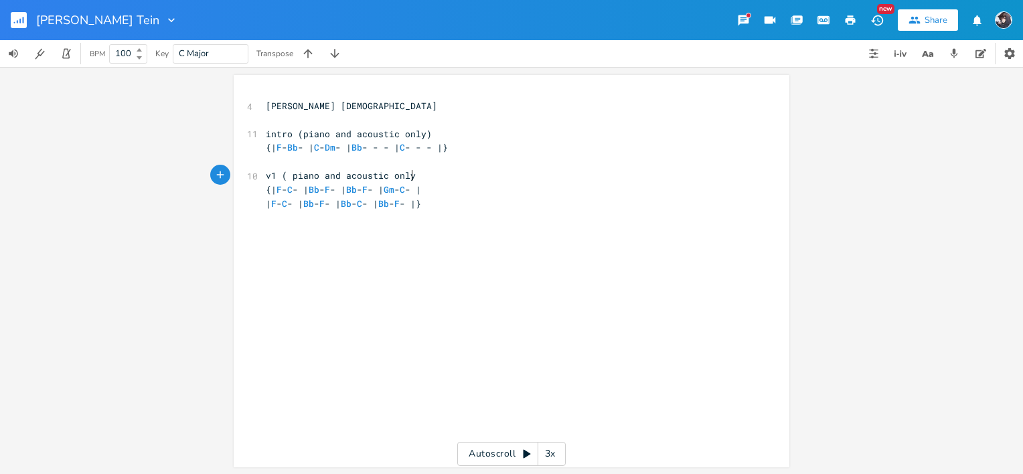
scroll to position [0, 19]
click at [528, 212] on pre at bounding box center [505, 217] width 484 height 14
click at [534, 205] on pre "| F - C - | Bb - F - | Bb - C - | Bb - F - |}" at bounding box center [505, 204] width 484 height 14
type textarea "x@"
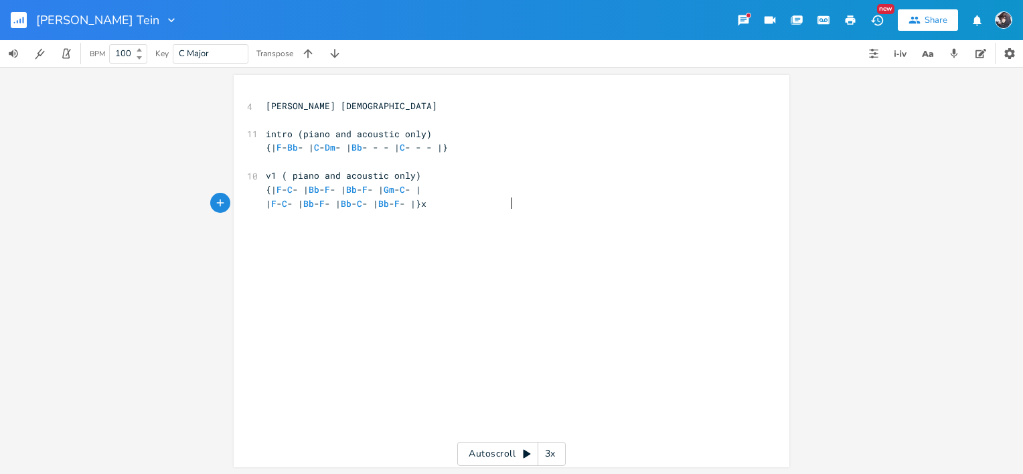
type textarea "2"
click at [571, 236] on pre "​" at bounding box center [505, 231] width 484 height 14
click at [564, 248] on div "x 4 [PERSON_NAME] TEIN ​ 11 intro (piano and acoustic only) {| F - Bb - | C - D…" at bounding box center [521, 283] width 517 height 375
type textarea "cho"
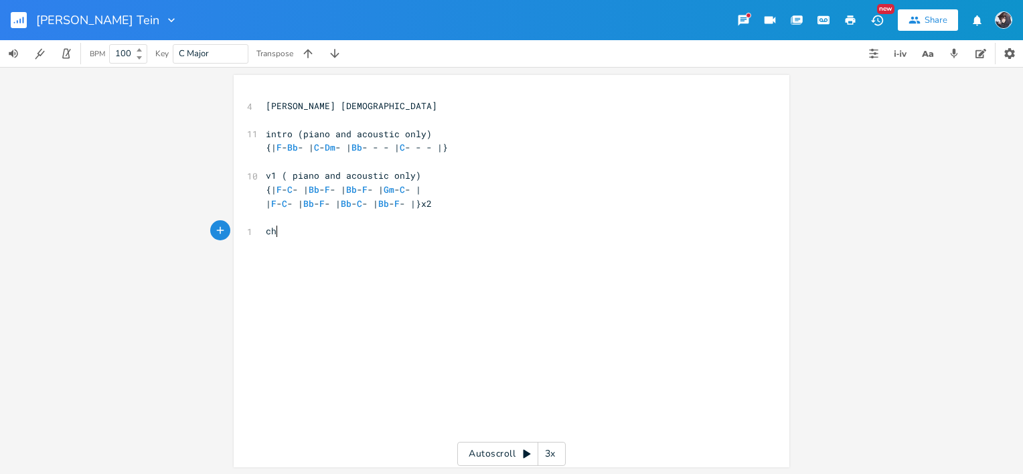
scroll to position [0, 13]
click at [471, 173] on pre "v1 ( piano and acoustic only)" at bounding box center [505, 176] width 484 height 14
type textarea "(all in the second time)"
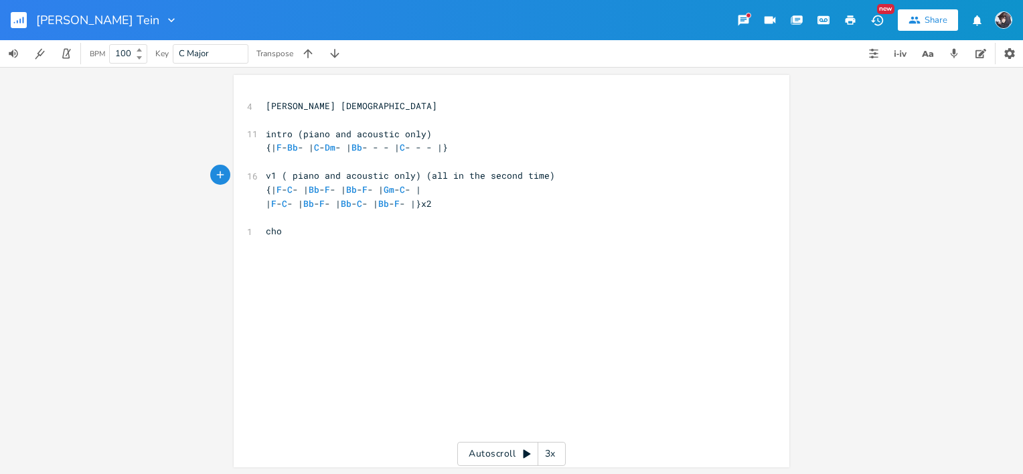
click at [407, 174] on span "v1 ( piano and acoustic only) (all in the second time)" at bounding box center [410, 175] width 289 height 12
type textarea "first"
click at [424, 228] on pre "cho" at bounding box center [505, 231] width 484 height 14
click at [420, 252] on div "x 4 [PERSON_NAME] TEIN ​ 11 intro (piano and acoustic only) {| F - Bb - | C - D…" at bounding box center [521, 283] width 517 height 375
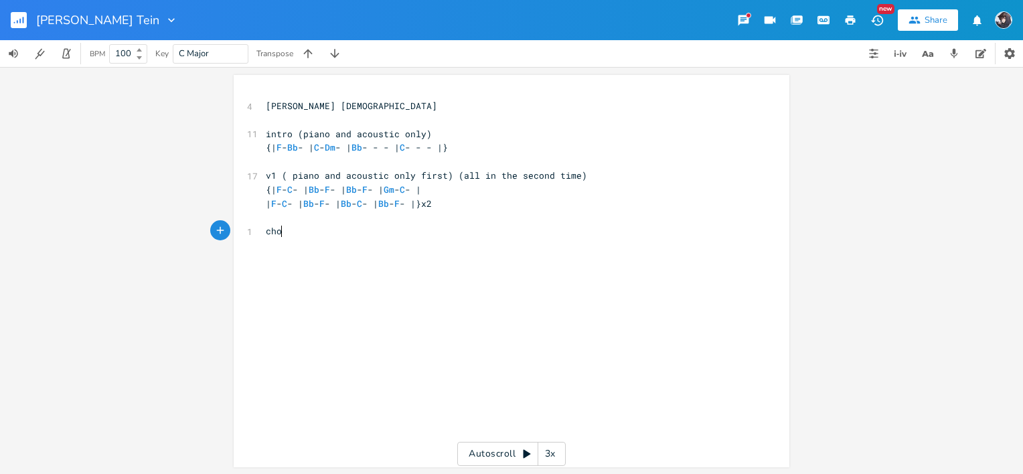
click at [397, 284] on div "x 4 [PERSON_NAME] TEIN ​ 11 intro (piano and acoustic only) {| F - Bb - | C - D…" at bounding box center [521, 283] width 517 height 375
type textarea "{| f"
type textarea "F - C - | A - Dm - | bb"
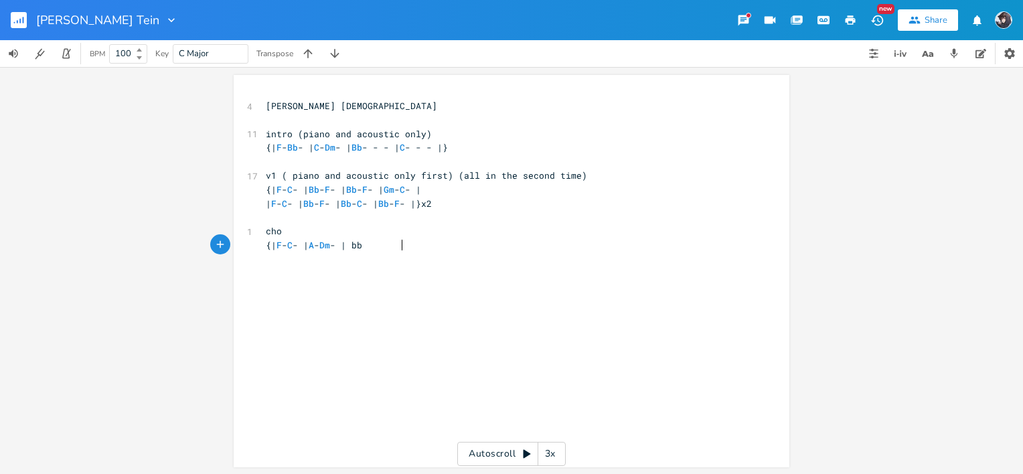
scroll to position [0, 86]
type textarea "BB"
type textarea "b - F - | Bb - C - |"
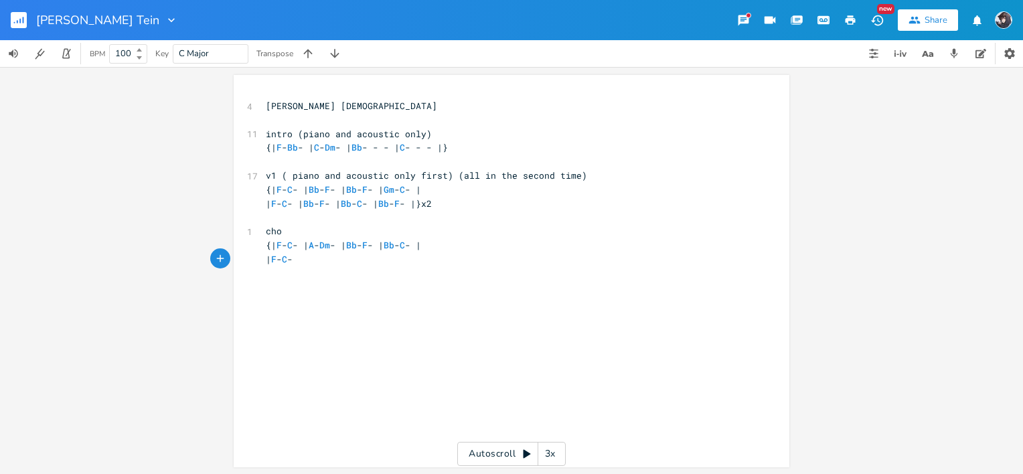
type textarea "| F - C - }"
type textarea "| A D"
type textarea "-D"
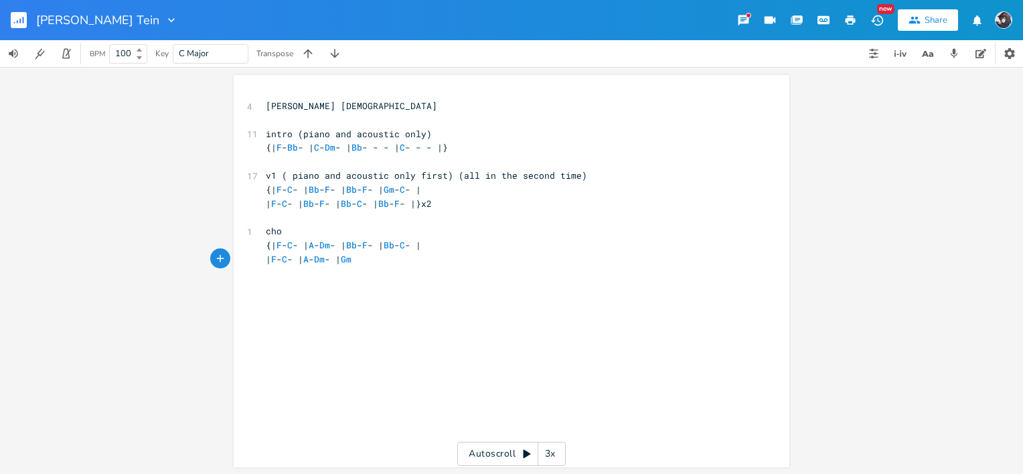
type textarea "Dm - | Gm _"
type textarea "- C - | Bb - F - |}"
type textarea "v3"
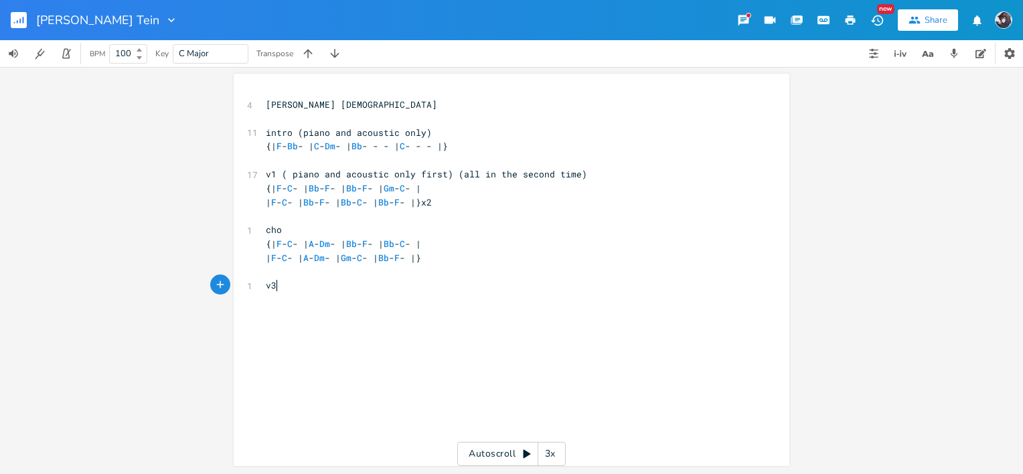
scroll to position [0, 11]
type textarea "/4"
type textarea "{| F - C - | Bb - F - | Bb - Gm - | Bb -"
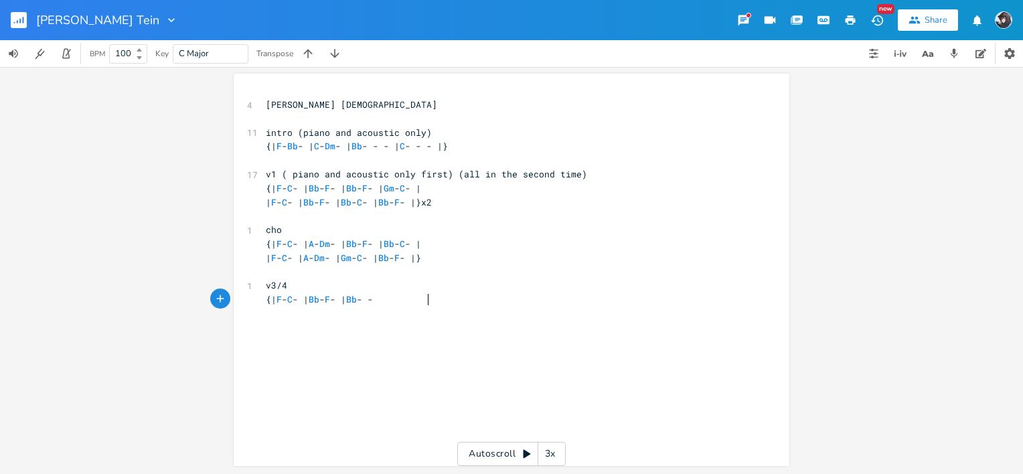
type textarea "- - -"
type textarea "- | F - C - |"
type textarea "}"
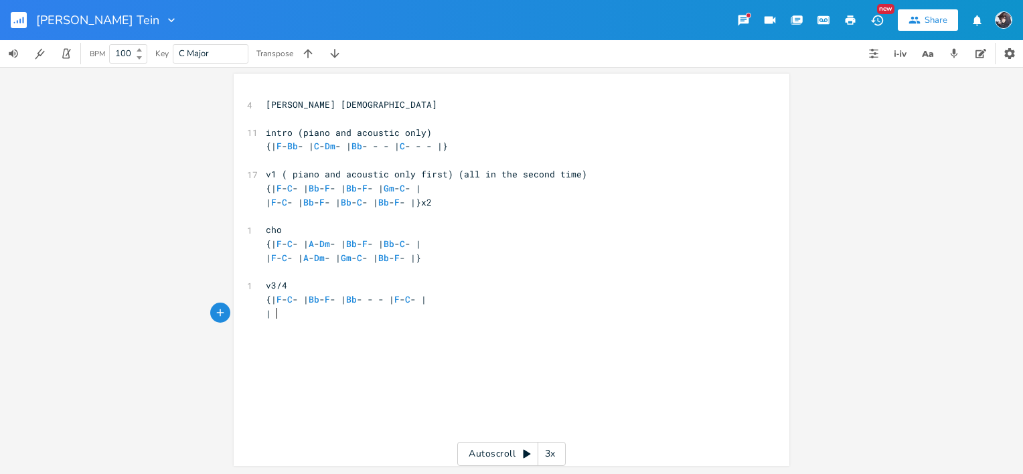
scroll to position [0, 3]
type textarea "| F - C-"
type textarea "c"
type textarea "C p"
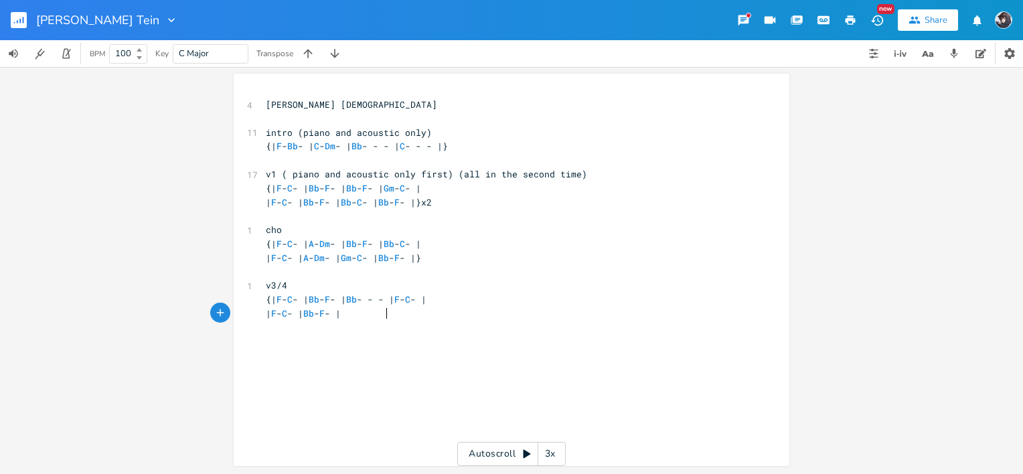
scroll to position [0, 48]
type textarea "- | Bb - F - | Gm - C"
type textarea "C - | Bb - F - |}"
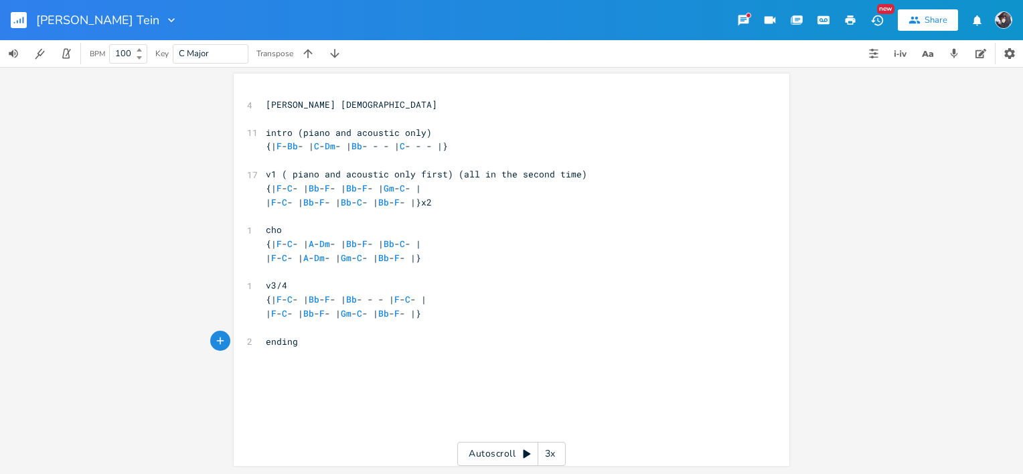
type textarea "ending ("
type textarea "(piano n"
type textarea "and acousitic"
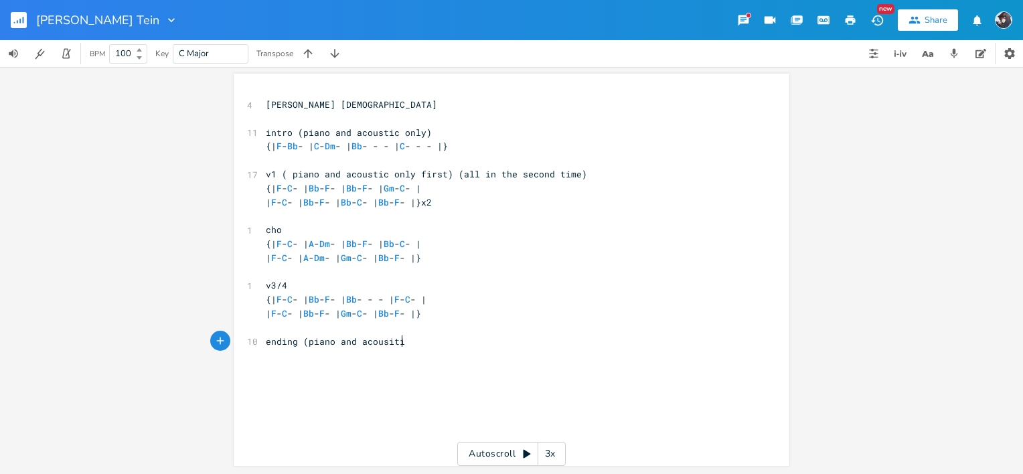
scroll to position [0, 53]
type textarea "oustic only)"
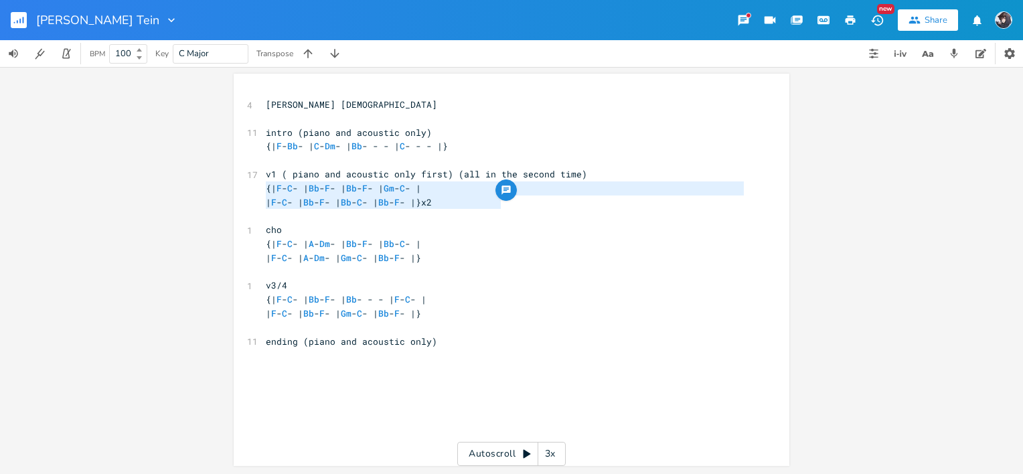
type textarea "{| F - C - | Bb - F - | Bb - F - | Gm - C - | | F - C - | Bb - F - | Bb - C - |…"
drag, startPoint x: 263, startPoint y: 188, endPoint x: 501, endPoint y: 198, distance: 238.6
click at [501, 198] on div "4 [PERSON_NAME] TEIN ​ 11 intro (piano and acoustic only) {| F - Bb - | C - Dm …" at bounding box center [505, 230] width 484 height 265
click at [303, 370] on div "x 4 [PERSON_NAME] TEIN ​ 11 intro (piano and acoustic only) {| F - Bb - | C - D…" at bounding box center [521, 282] width 517 height 375
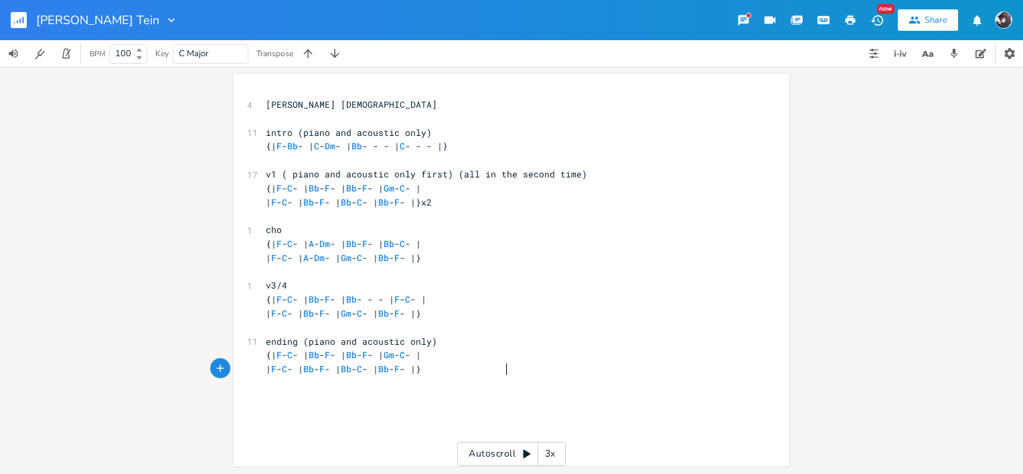
click at [263, 354] on pre "{| F - C - | Bb - F - | Bb - F - | Gm - C - |" at bounding box center [505, 355] width 484 height 14
click at [541, 374] on pre "| F - C - | Bb - F - | Bb - C - | Bb - F - |}" at bounding box center [505, 369] width 484 height 14
click at [824, 327] on div "x 4 [PERSON_NAME] TEIN ​ 11 intro (piano and acoustic only) {| F - Bb - | C - D…" at bounding box center [511, 270] width 1023 height 407
click at [17, 21] on icon "button" at bounding box center [17, 21] width 1 height 3
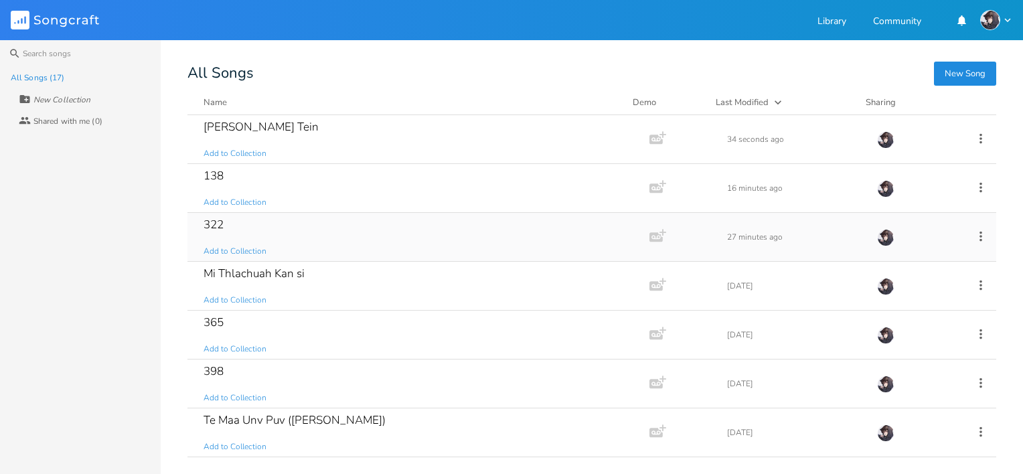
click at [217, 220] on div "322" at bounding box center [214, 224] width 20 height 11
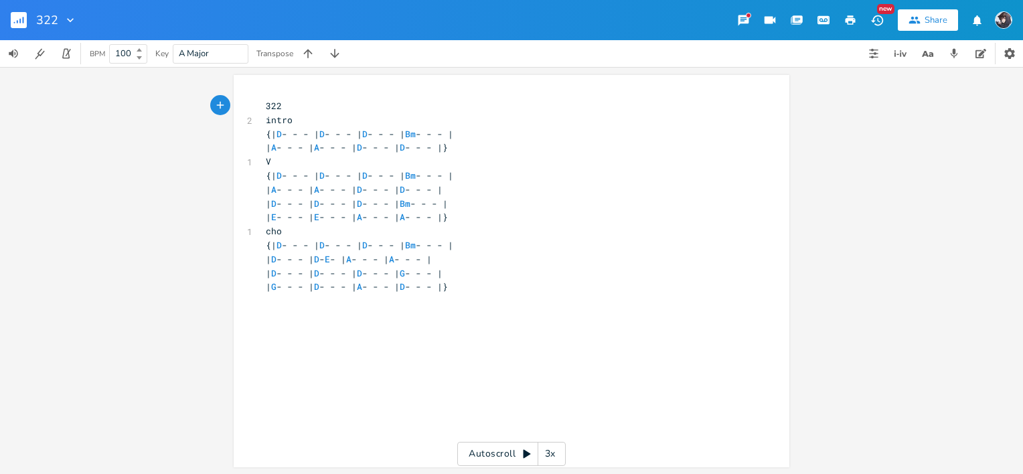
click at [27, 15] on button "button" at bounding box center [24, 20] width 27 height 32
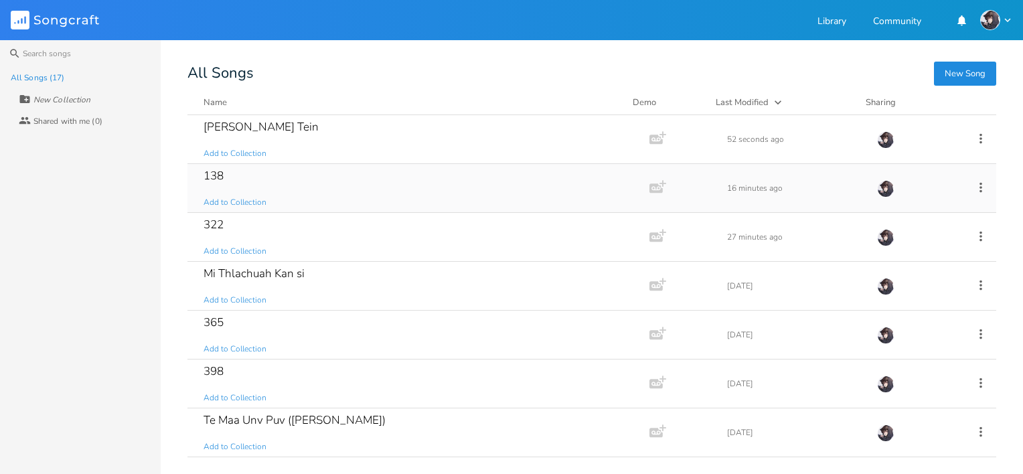
click at [239, 171] on div "138 Add to Collection" at bounding box center [416, 188] width 425 height 48
